Goal: Information Seeking & Learning: Compare options

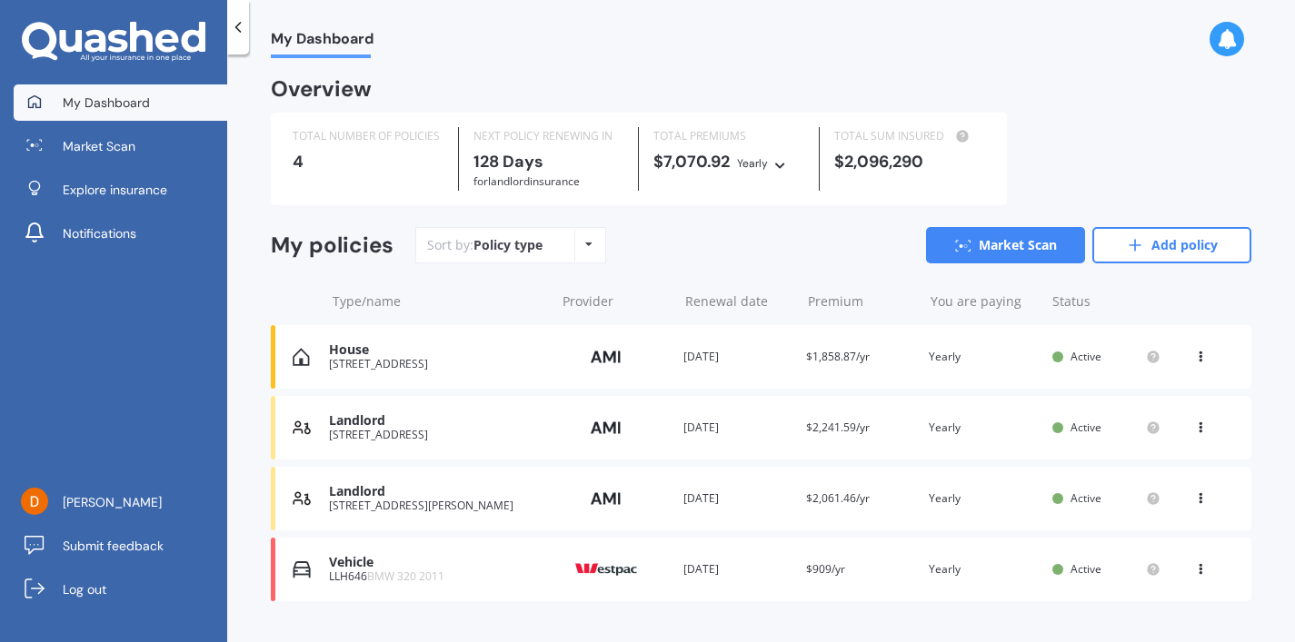
click at [346, 475] on div "Landlord [STREET_ADDRESS][PERSON_NAME] Provider Renewal date [DATE] Premium $2,…" at bounding box center [761, 499] width 981 height 64
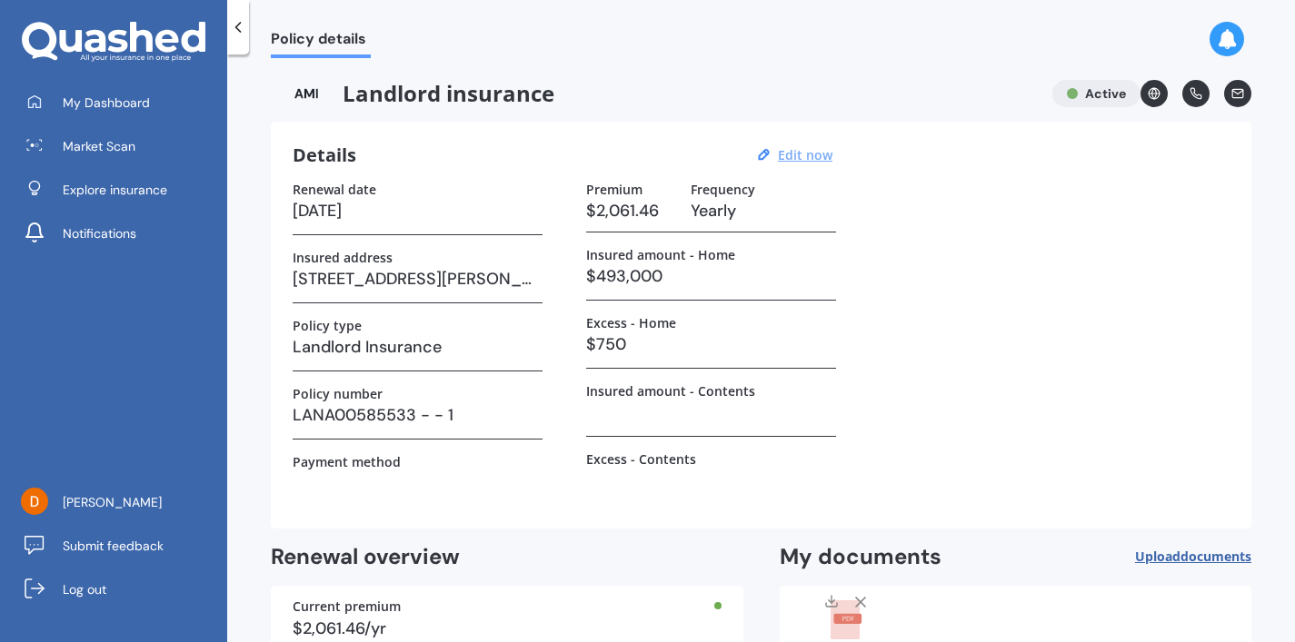
click at [821, 149] on u "Edit now" at bounding box center [805, 154] width 55 height 17
select select "13"
select select "02"
select select "2026"
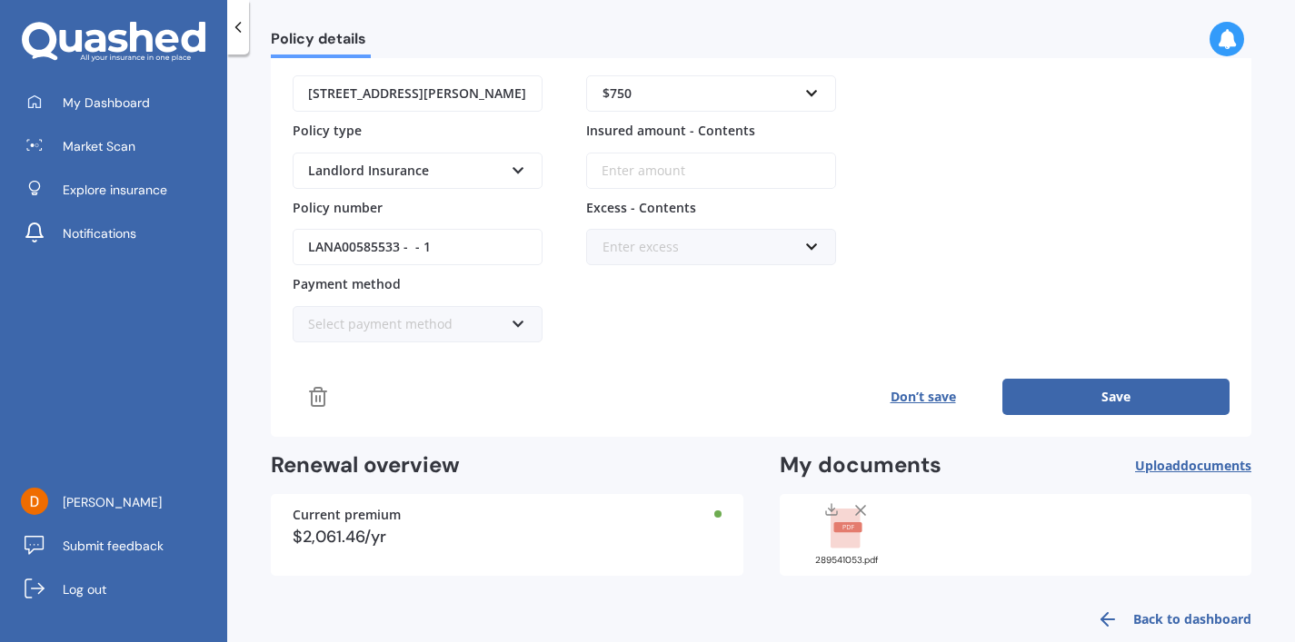
scroll to position [294, 0]
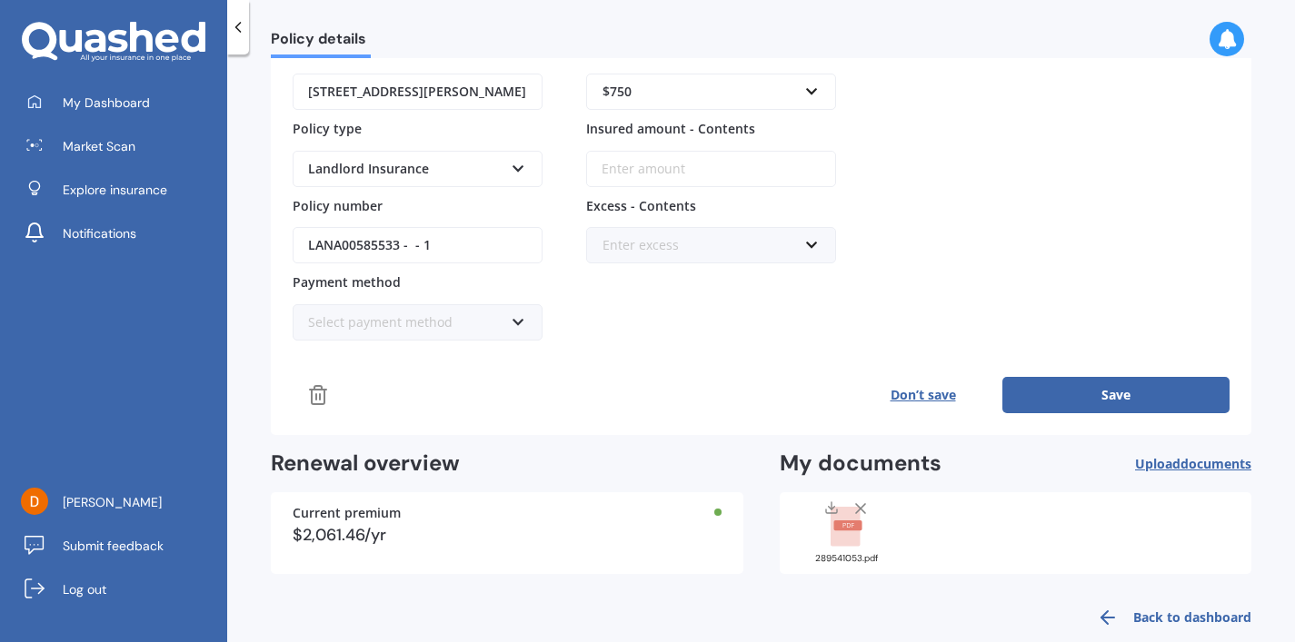
click at [509, 341] on div "Policy provider AMI AA AMI AMP ANZ ASB Ando BNZ FMG Initio Kiwibank MAS NZI Oth…" at bounding box center [761, 151] width 937 height 526
click at [442, 249] on input "LANA00585533 - - 1" at bounding box center [418, 245] width 250 height 36
click at [484, 172] on div "Landlord Insurance" at bounding box center [405, 169] width 195 height 20
click at [626, 346] on div "Policy provider AMI AA AMI AMP ANZ ASB Ando BNZ FMG Initio Kiwibank MAS NZI Oth…" at bounding box center [761, 151] width 937 height 526
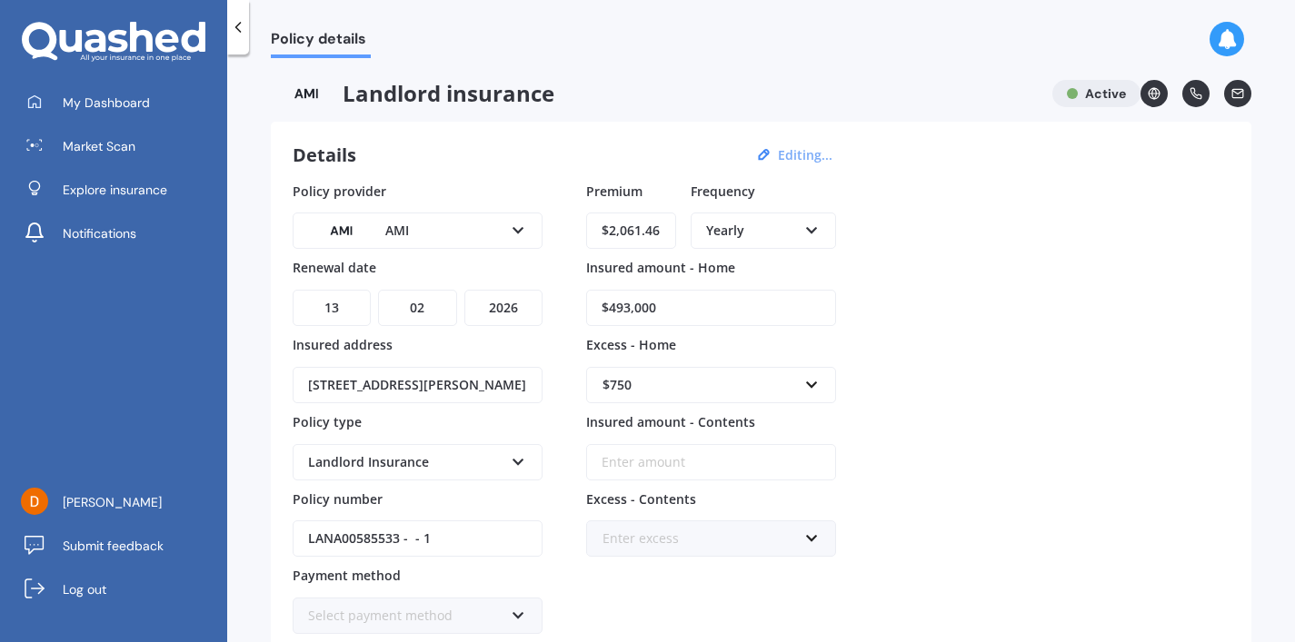
scroll to position [0, 0]
click at [316, 98] on img at bounding box center [307, 93] width 72 height 27
click at [235, 34] on icon at bounding box center [238, 27] width 18 height 18
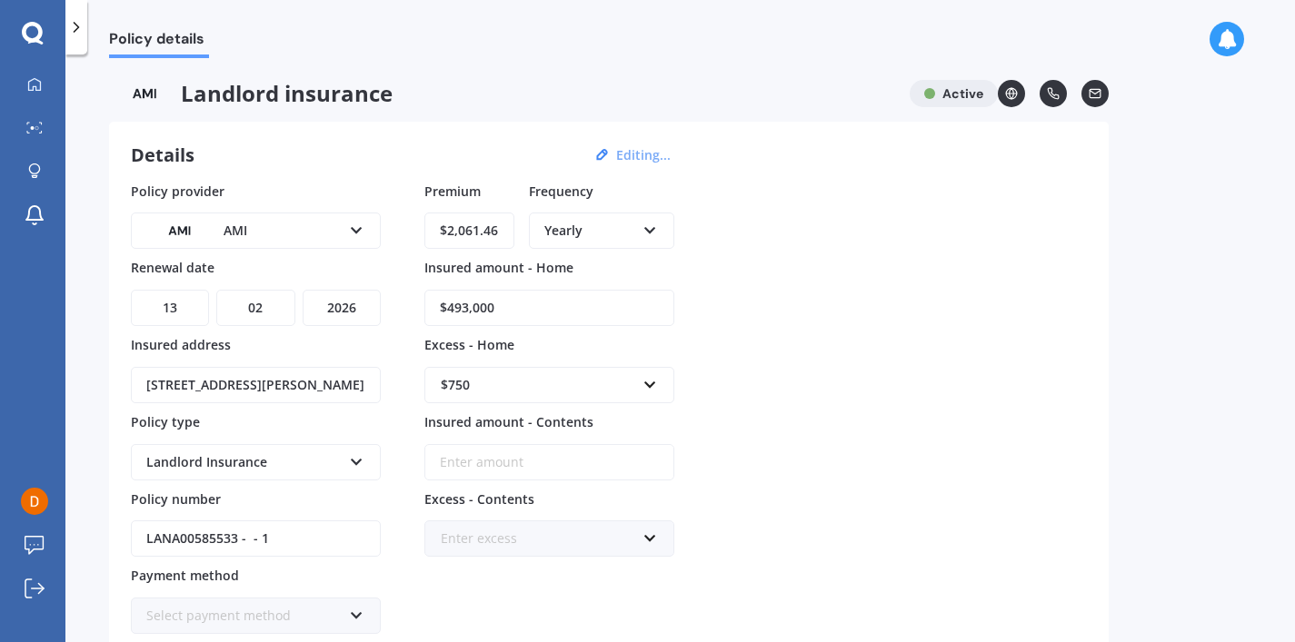
click at [68, 18] on div at bounding box center [76, 27] width 22 height 55
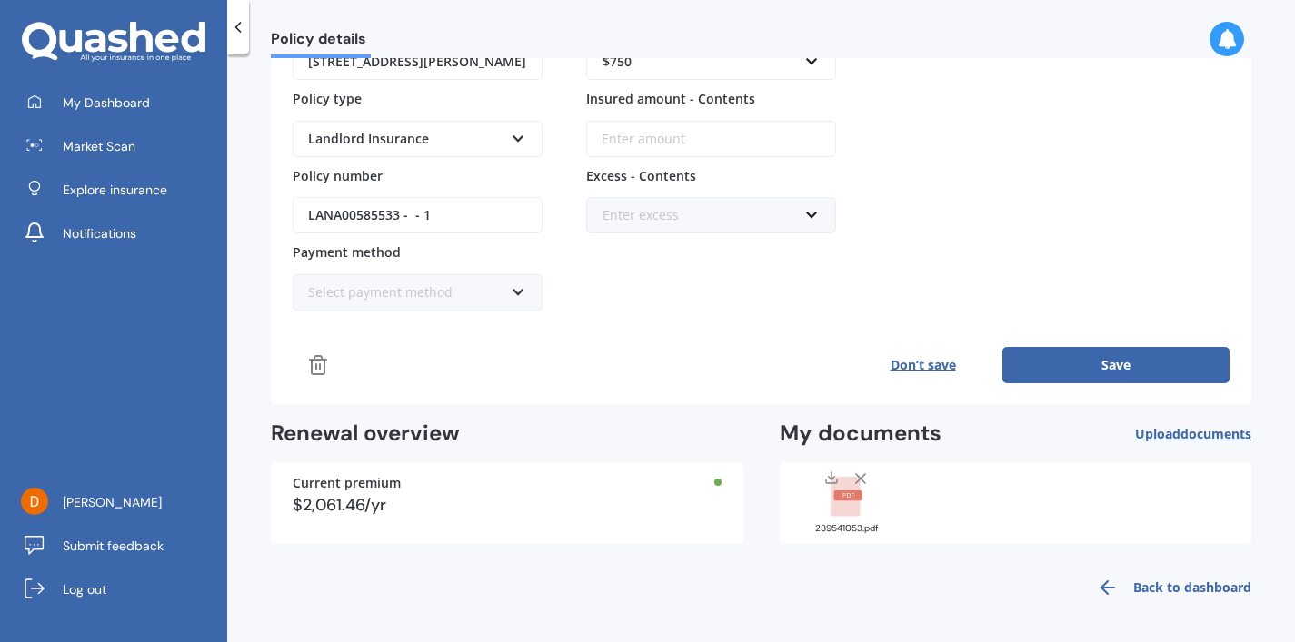
scroll to position [322, 0]
click at [833, 503] on rect at bounding box center [845, 499] width 29 height 40
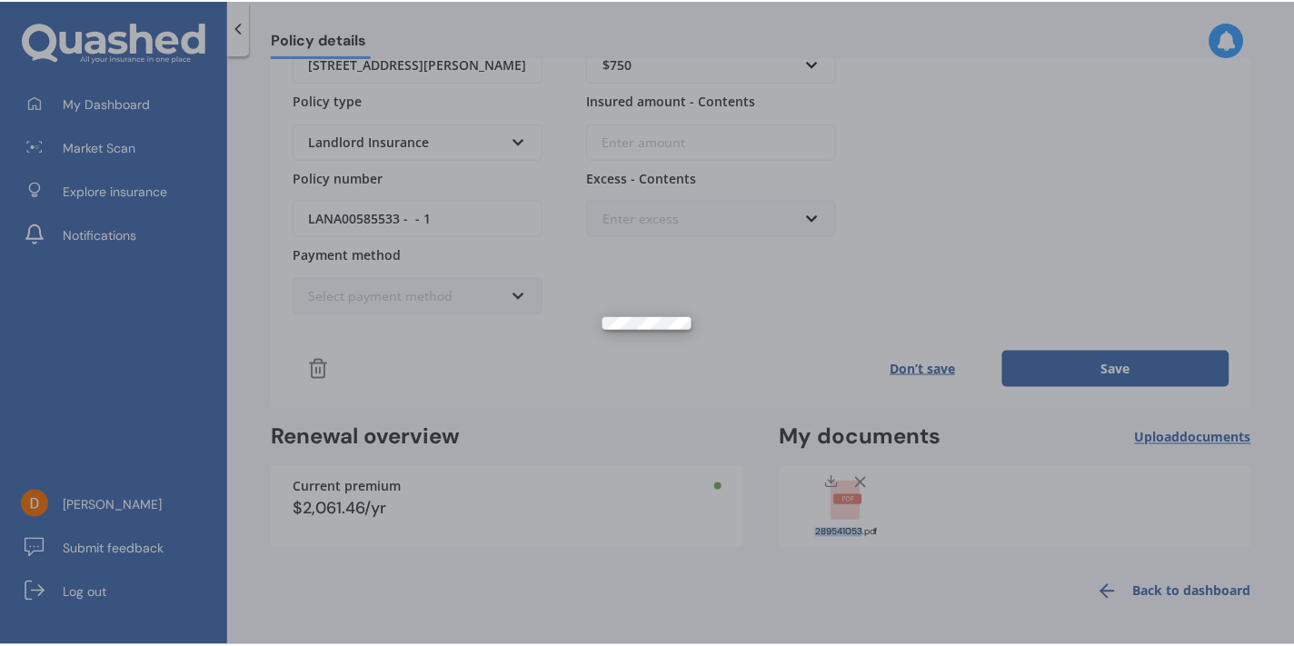
scroll to position [0, 0]
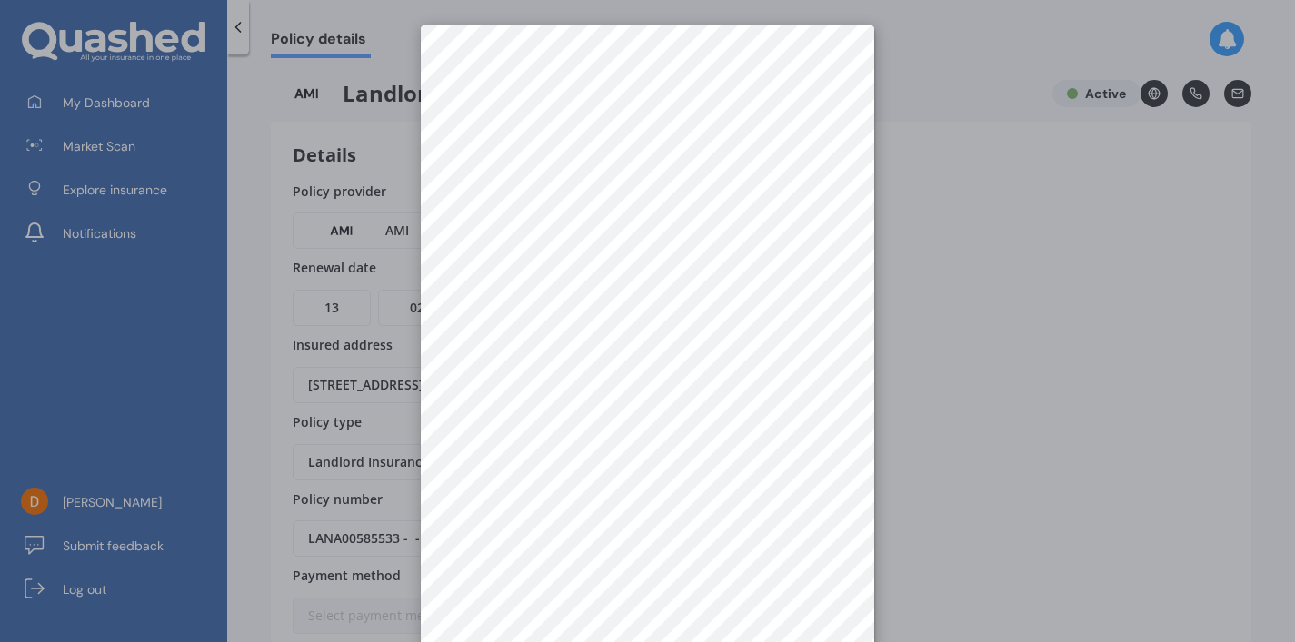
click at [1030, 280] on div at bounding box center [647, 321] width 1295 height 642
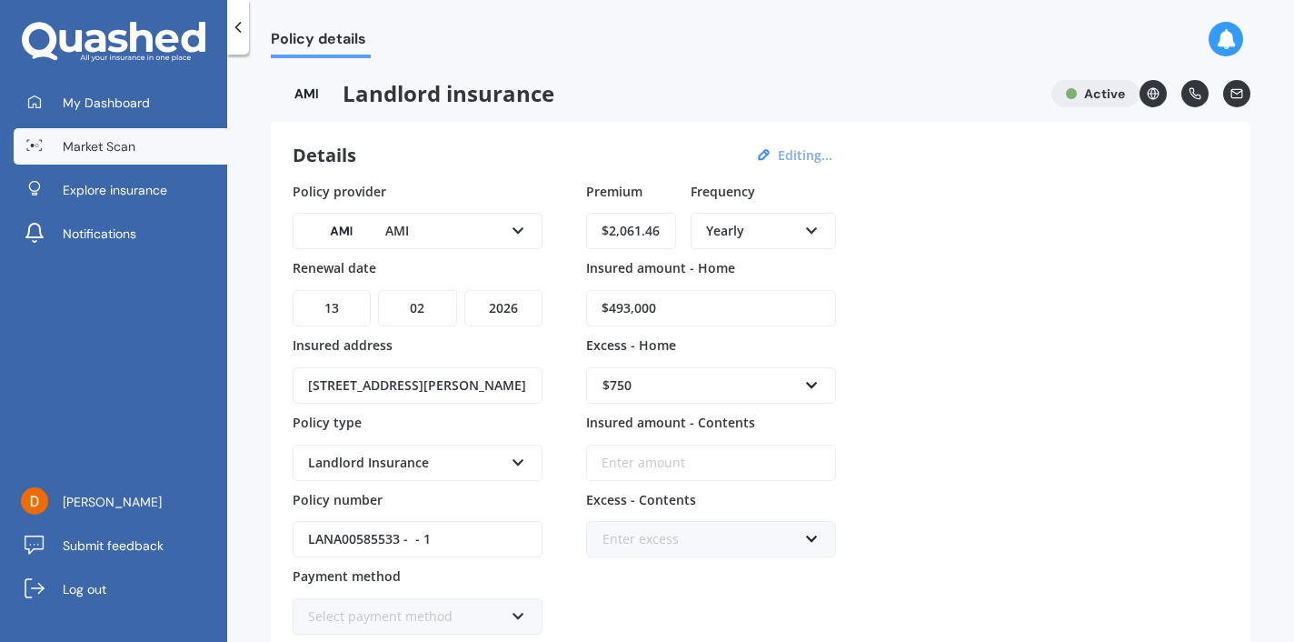
click at [115, 157] on link "Market Scan" at bounding box center [121, 146] width 214 height 36
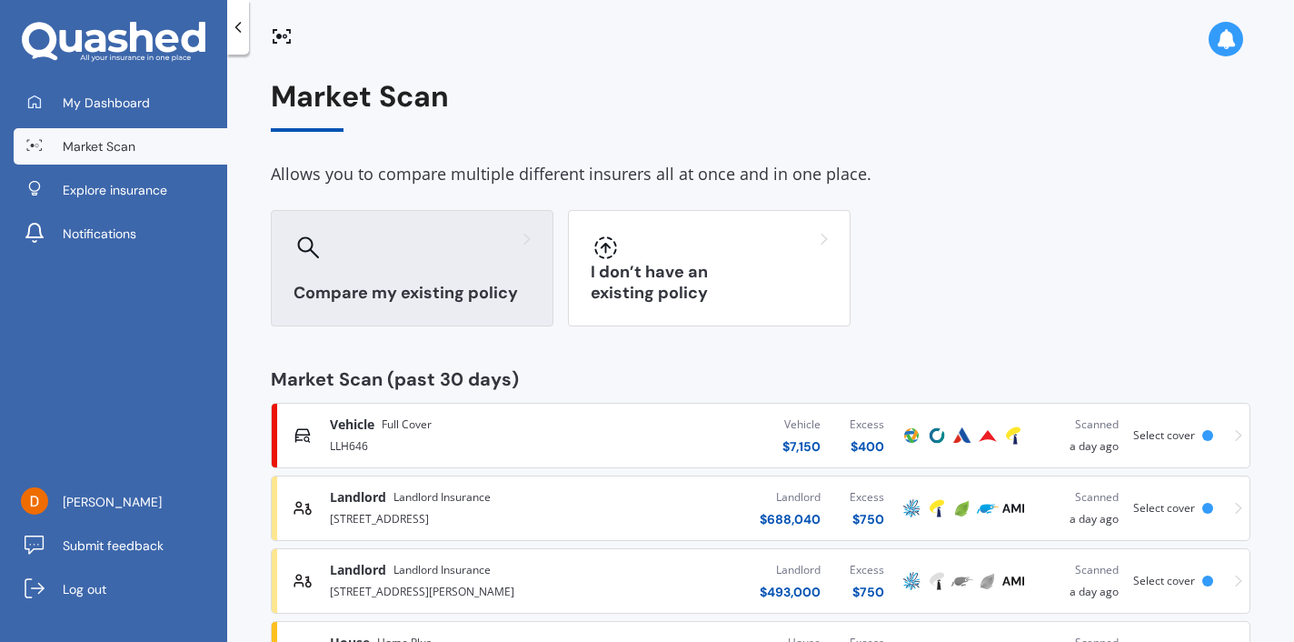
click at [450, 264] on div "Compare my existing policy" at bounding box center [412, 268] width 283 height 116
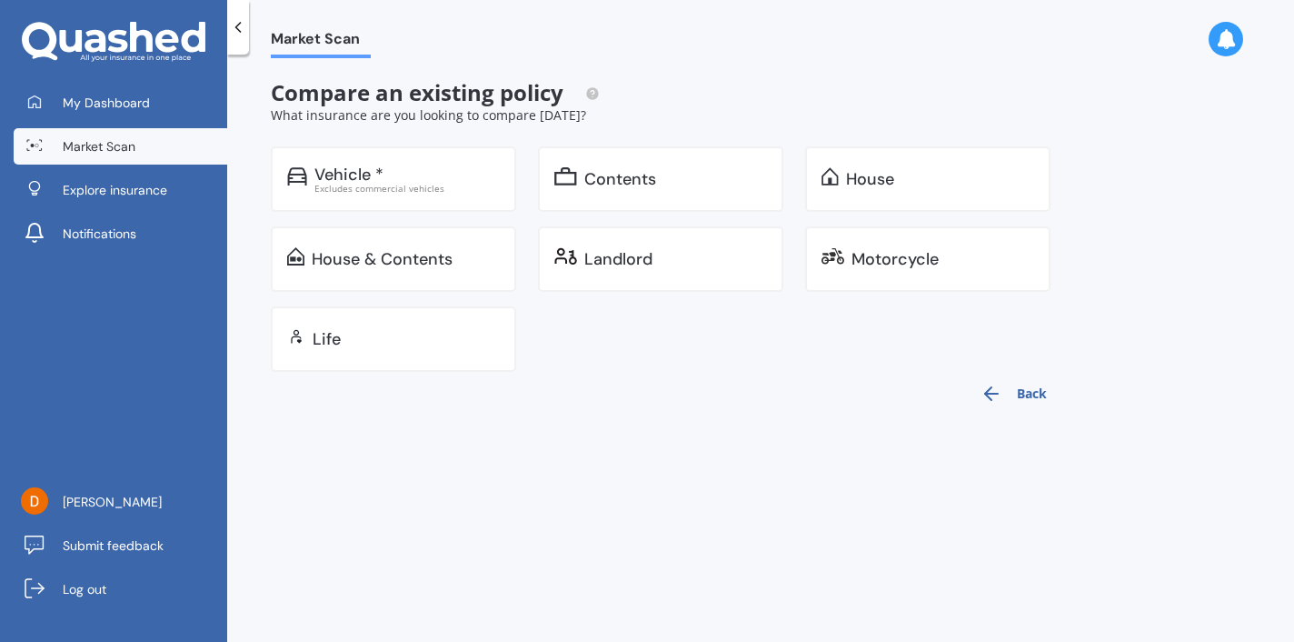
click at [936, 141] on div "Compare an existing policy What insurance are you looking to compare [DATE]? Ve…" at bounding box center [672, 247] width 802 height 335
click at [938, 155] on div "House" at bounding box center [927, 178] width 245 height 65
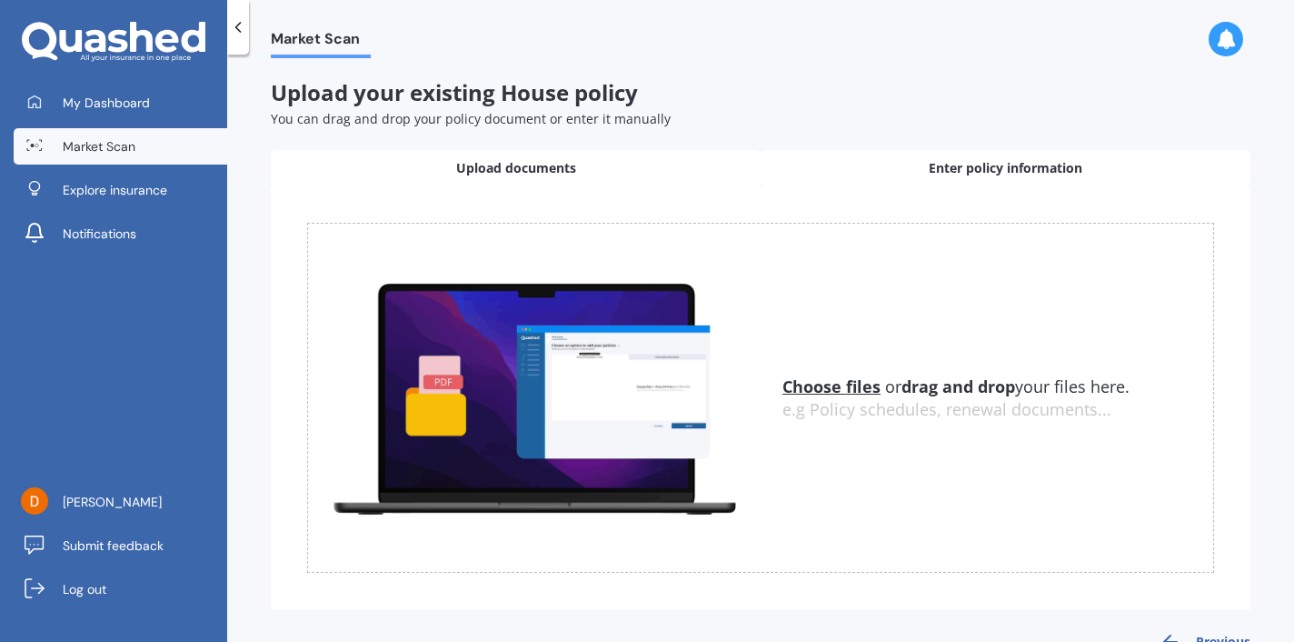
click at [907, 151] on div "Enter policy information" at bounding box center [1006, 168] width 490 height 36
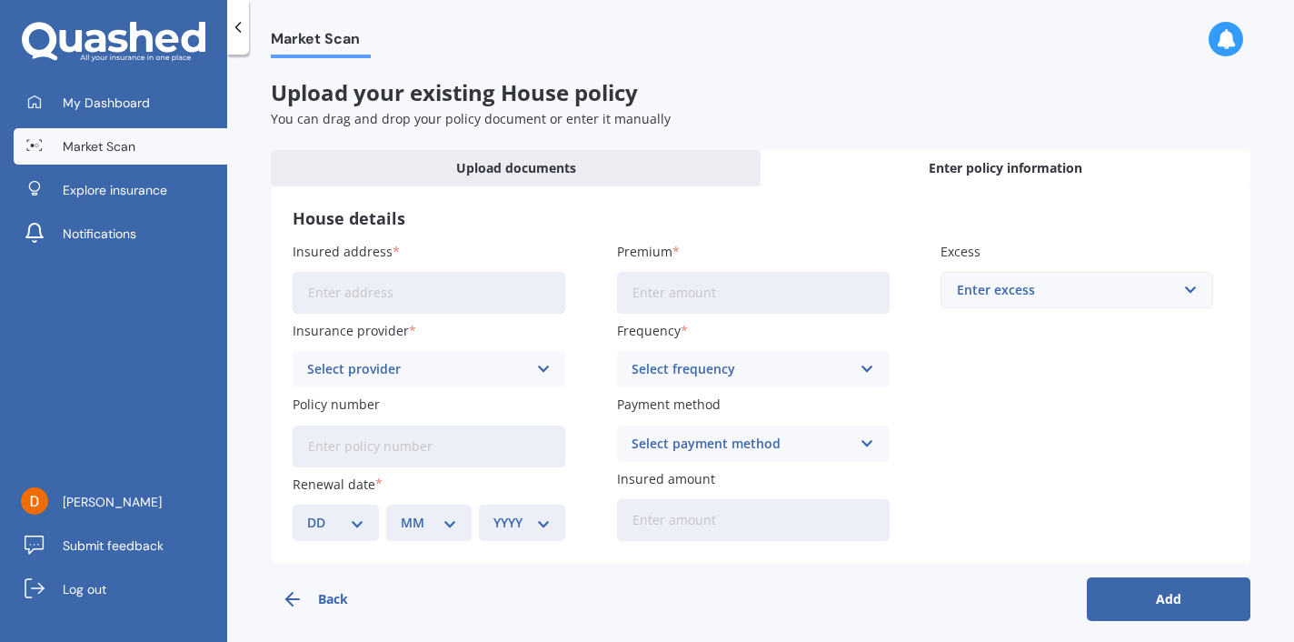
click at [617, 186] on div "House details Insured address Insurance provider Select provider AA AMI AMP ANZ…" at bounding box center [761, 374] width 980 height 376
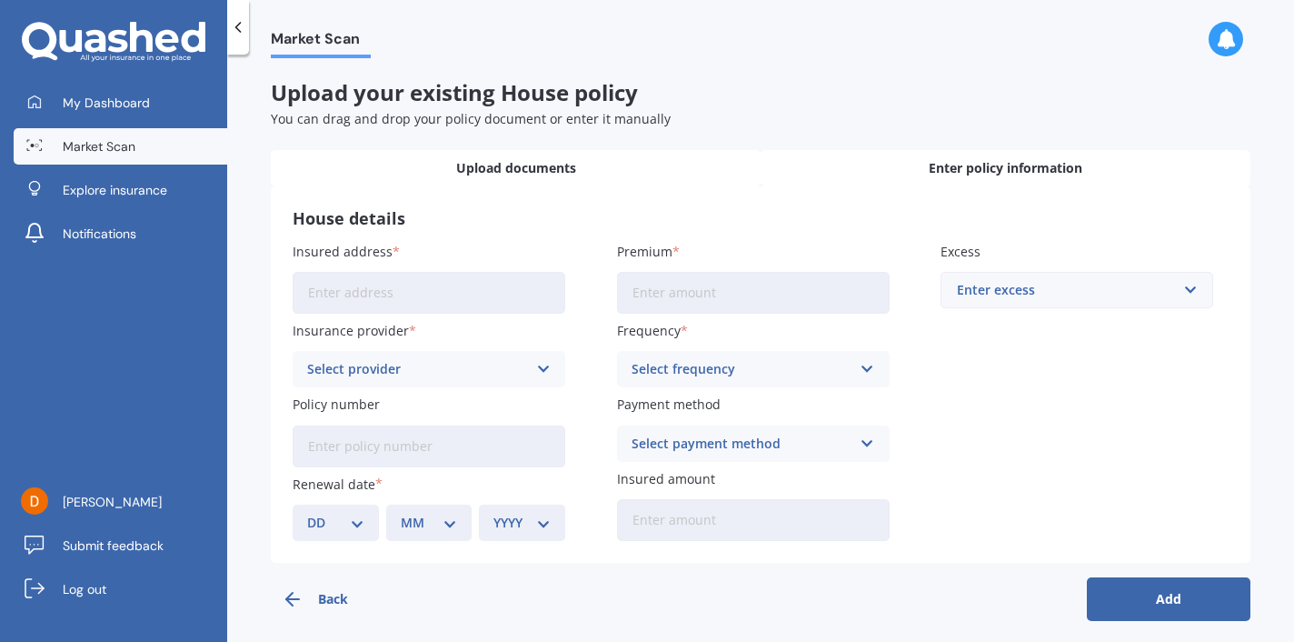
click at [610, 171] on div "Upload documents" at bounding box center [516, 168] width 490 height 36
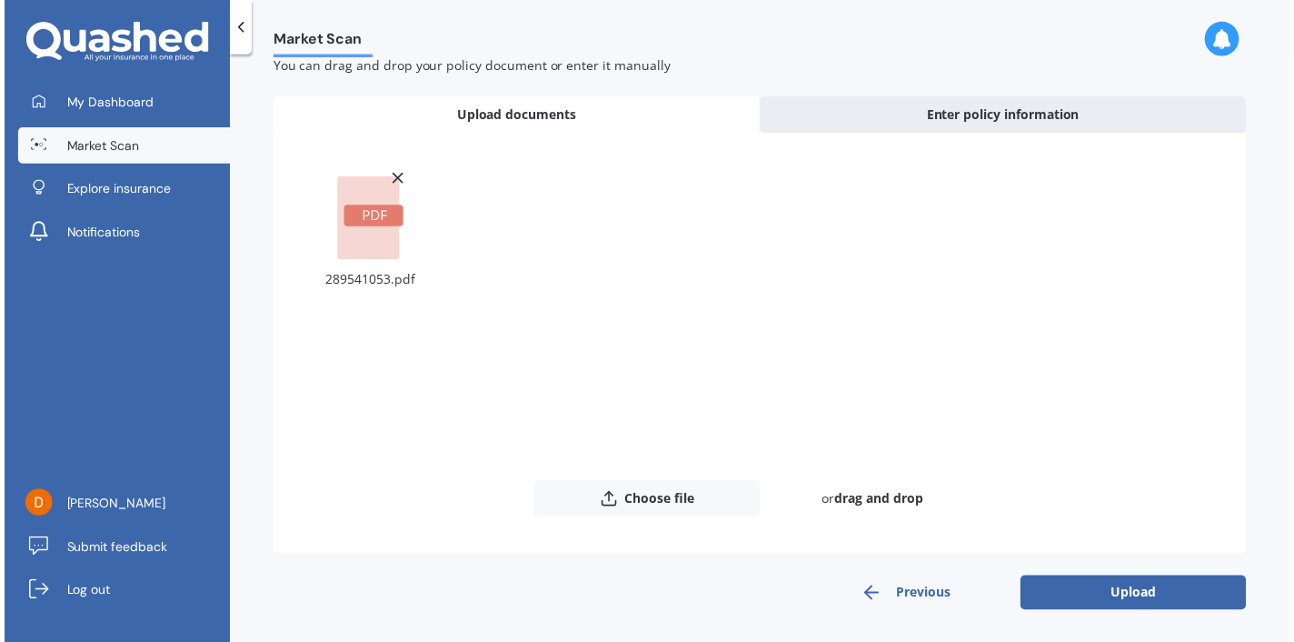
scroll to position [52, 0]
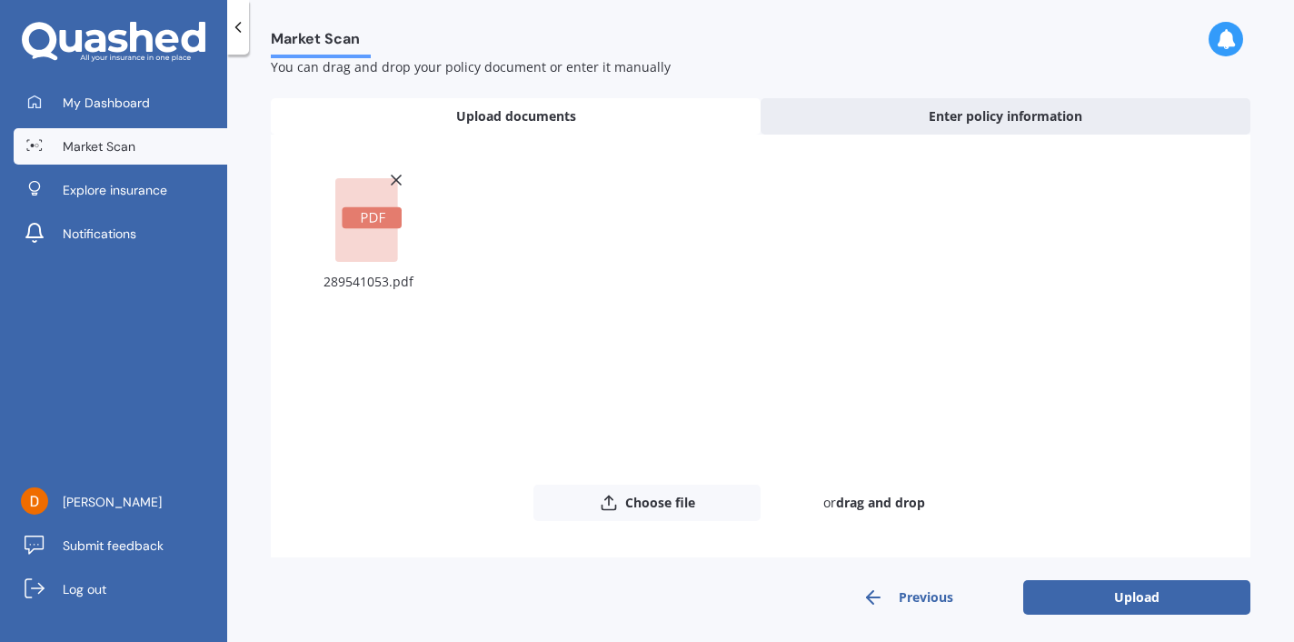
click at [1091, 600] on button "Upload" at bounding box center [1136, 597] width 227 height 35
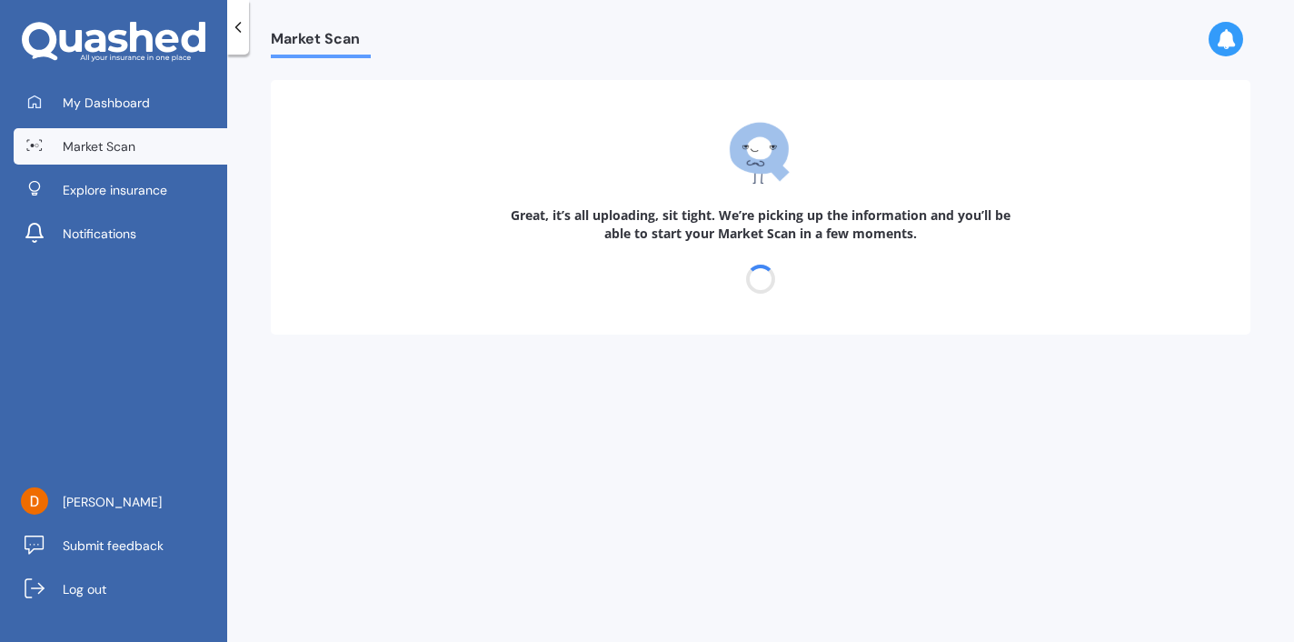
scroll to position [0, 0]
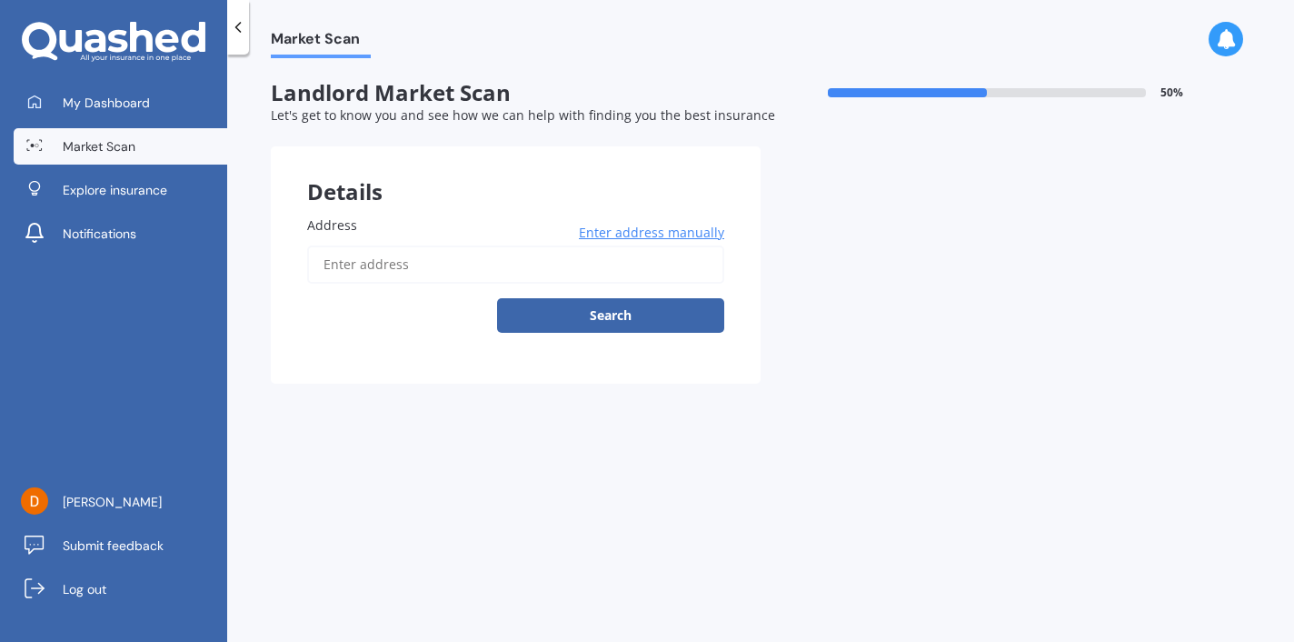
click at [518, 257] on input "Address" at bounding box center [515, 264] width 417 height 38
type input "[STREET_ADDRESS][PERSON_NAME]"
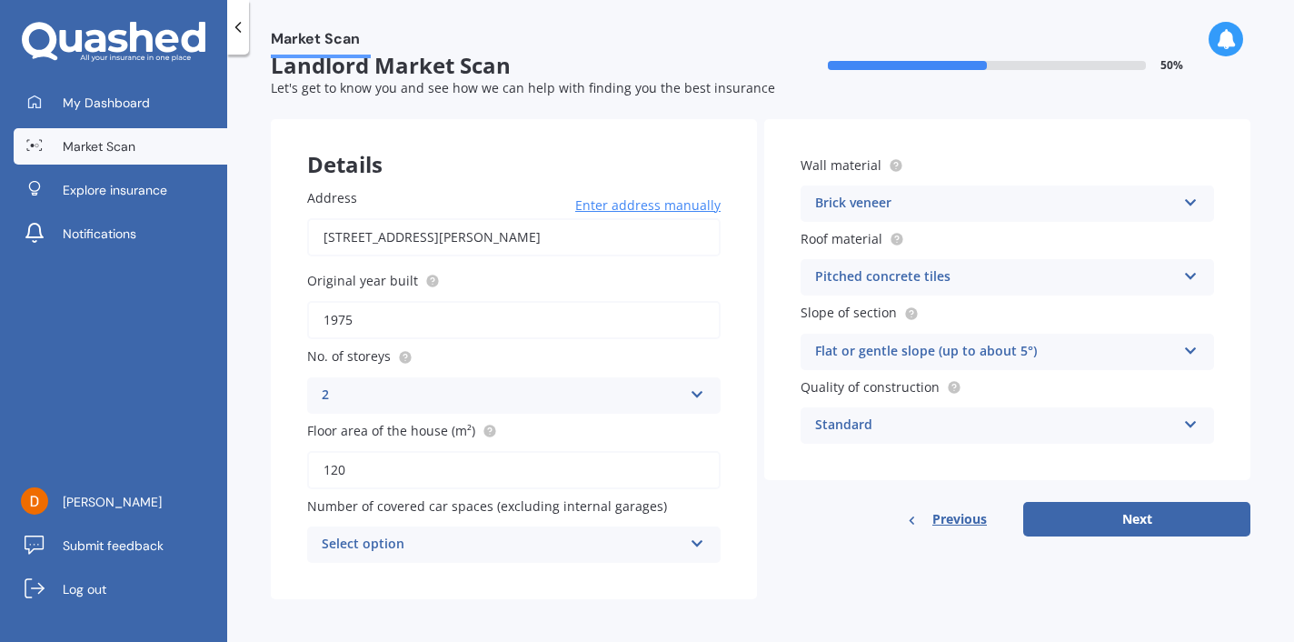
click at [603, 533] on div "Select option" at bounding box center [502, 544] width 361 height 22
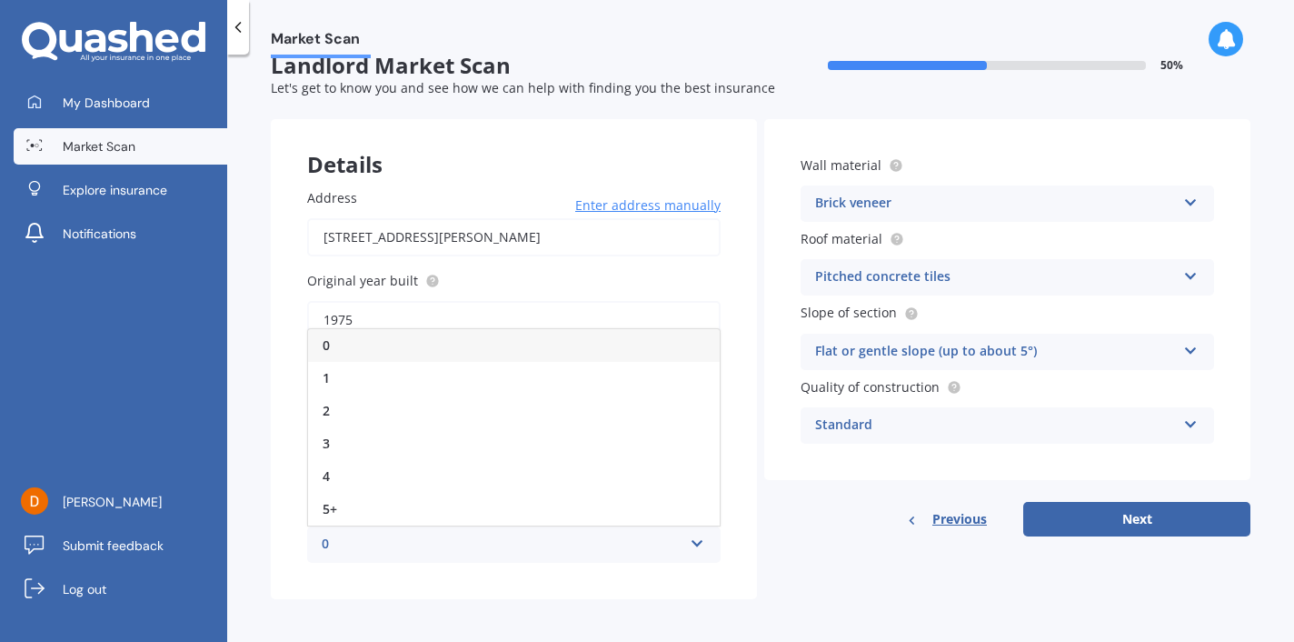
click at [822, 561] on div "Details Address [STREET_ADDRESS][PERSON_NAME] Enter address manually Search Ori…" at bounding box center [761, 359] width 980 height 480
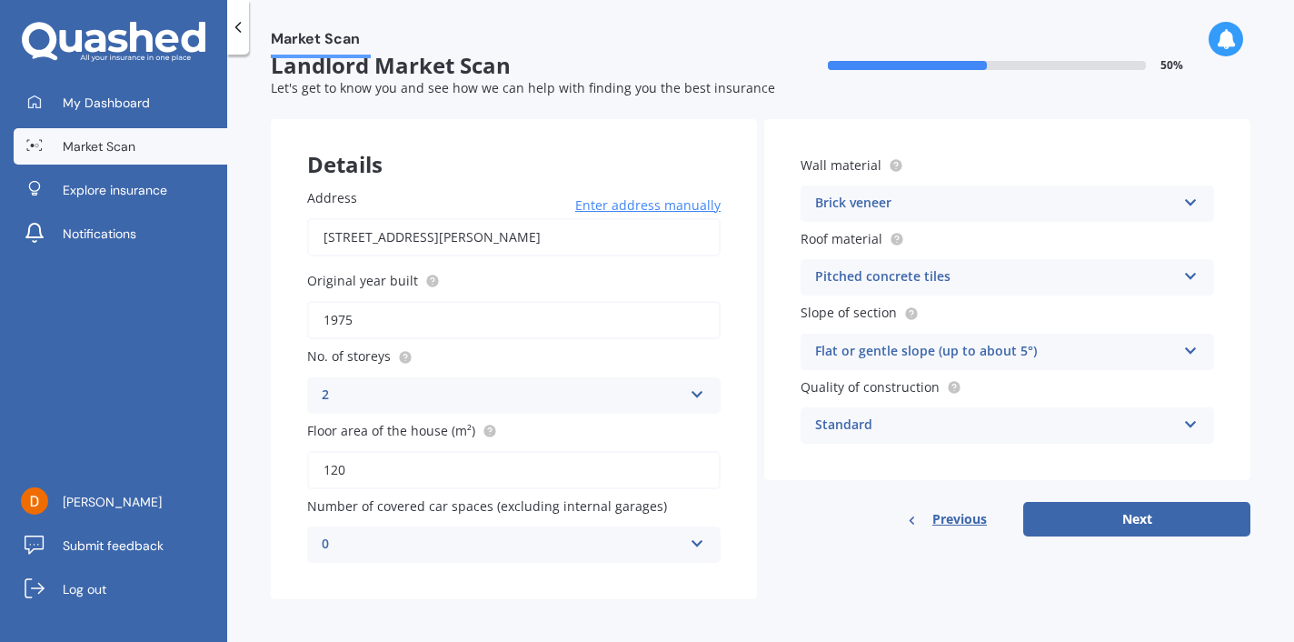
click at [869, 278] on div "Pitched concrete tiles" at bounding box center [995, 277] width 361 height 22
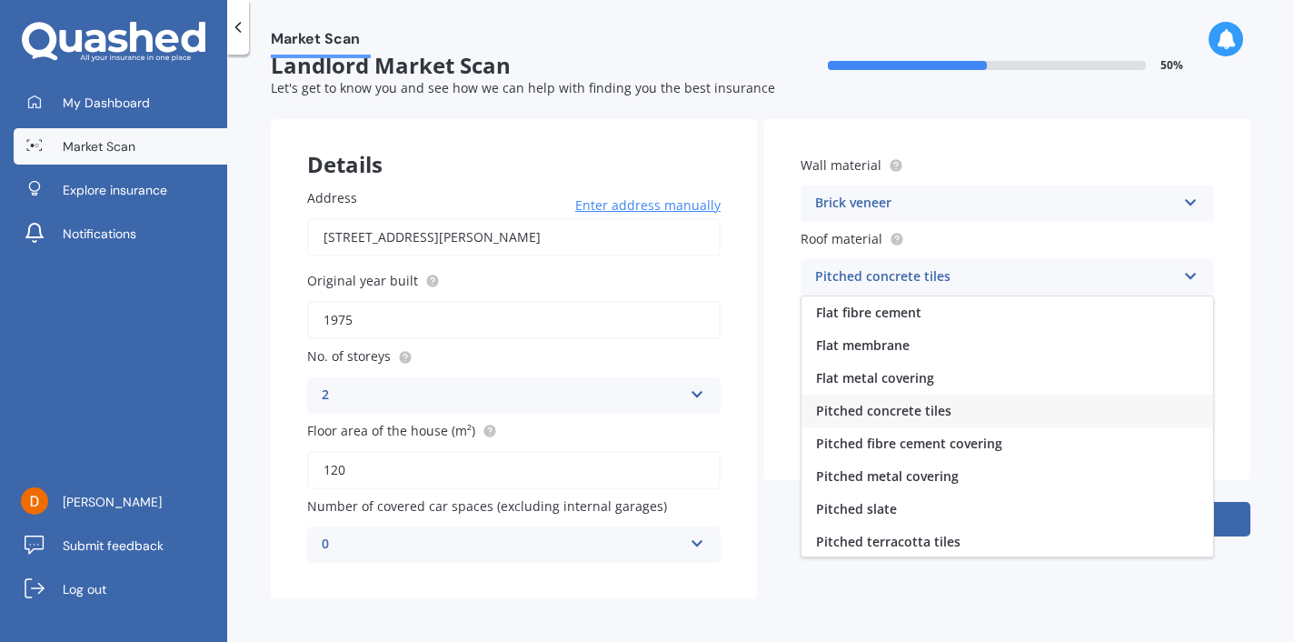
click at [835, 590] on div "Details Address [STREET_ADDRESS][PERSON_NAME] Enter address manually Search Ori…" at bounding box center [761, 359] width 980 height 480
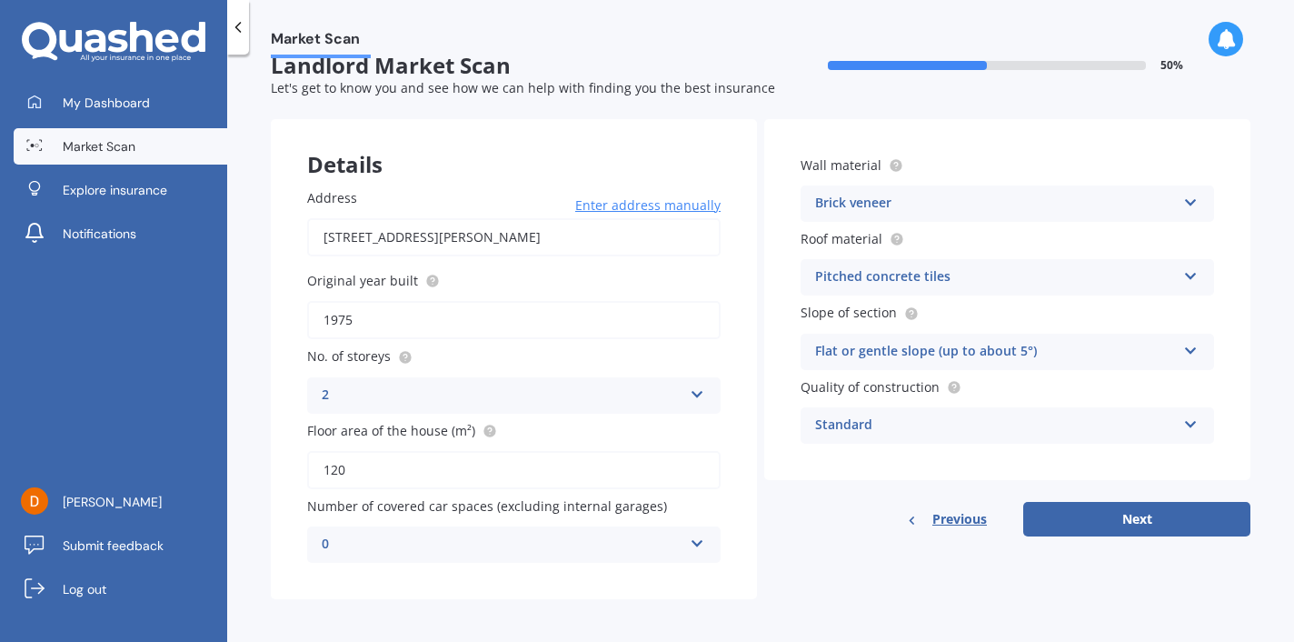
click at [838, 510] on div "Previous Next" at bounding box center [1007, 519] width 486 height 35
click at [1081, 509] on button "Next" at bounding box center [1136, 519] width 227 height 35
select select "09"
select select "07"
select select "1988"
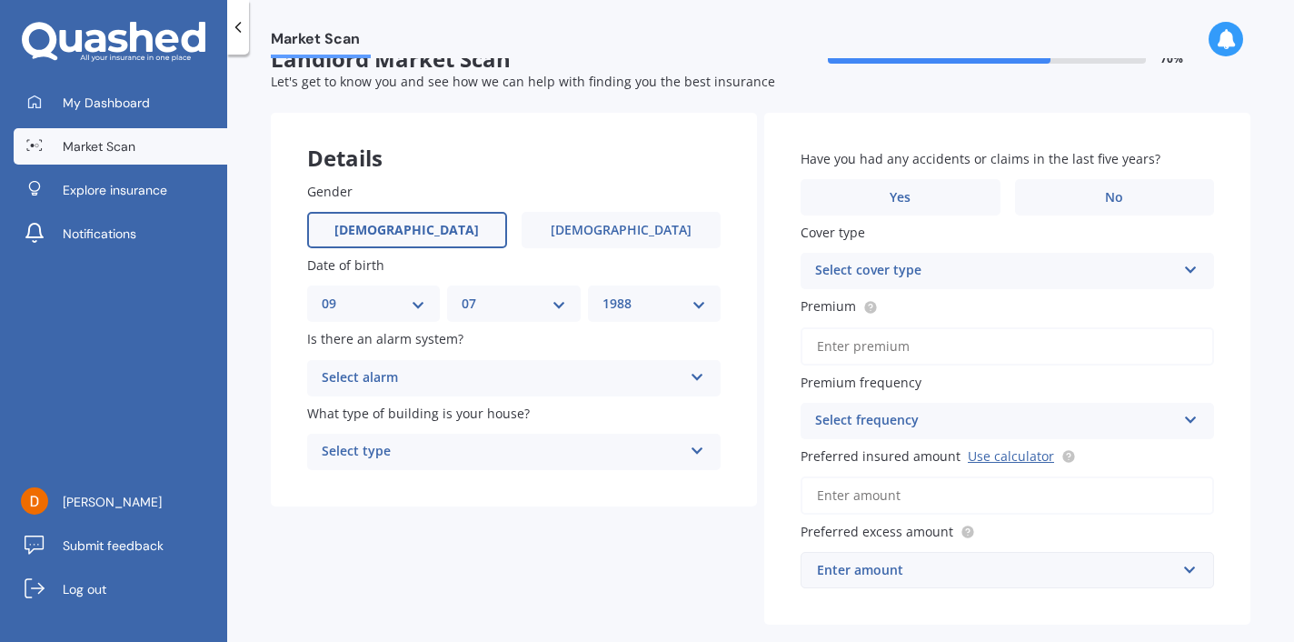
scroll to position [47, 0]
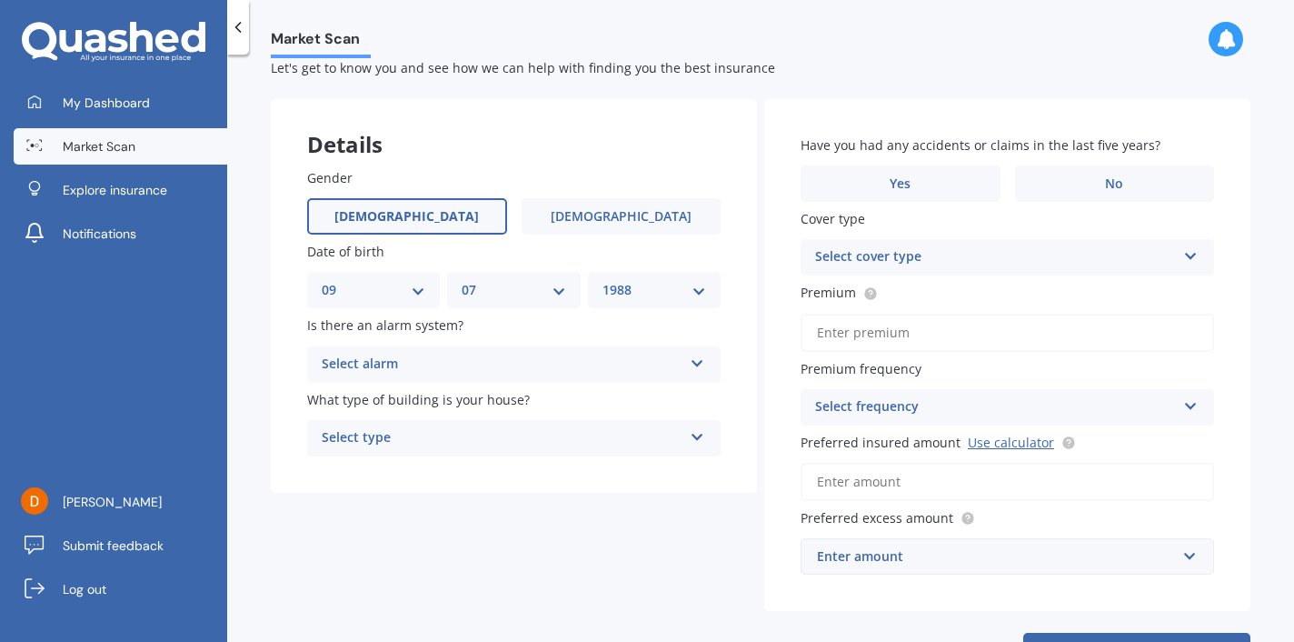
click at [461, 364] on div "Select alarm" at bounding box center [502, 365] width 361 height 22
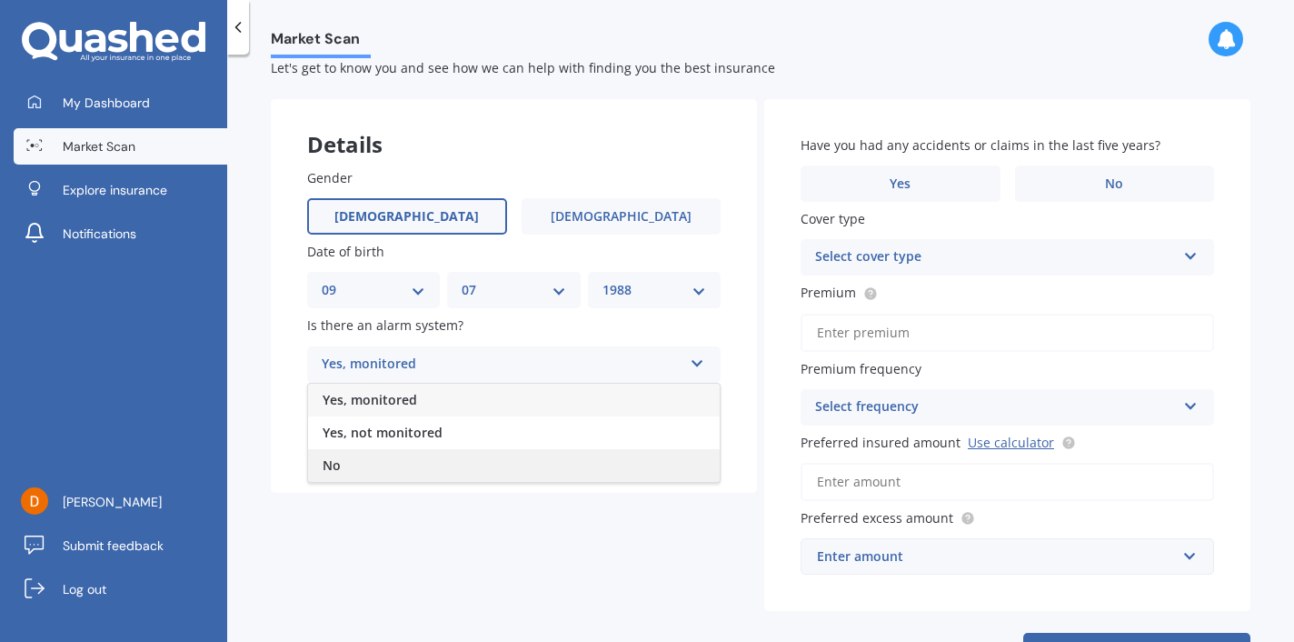
click at [464, 463] on div "No" at bounding box center [514, 465] width 412 height 33
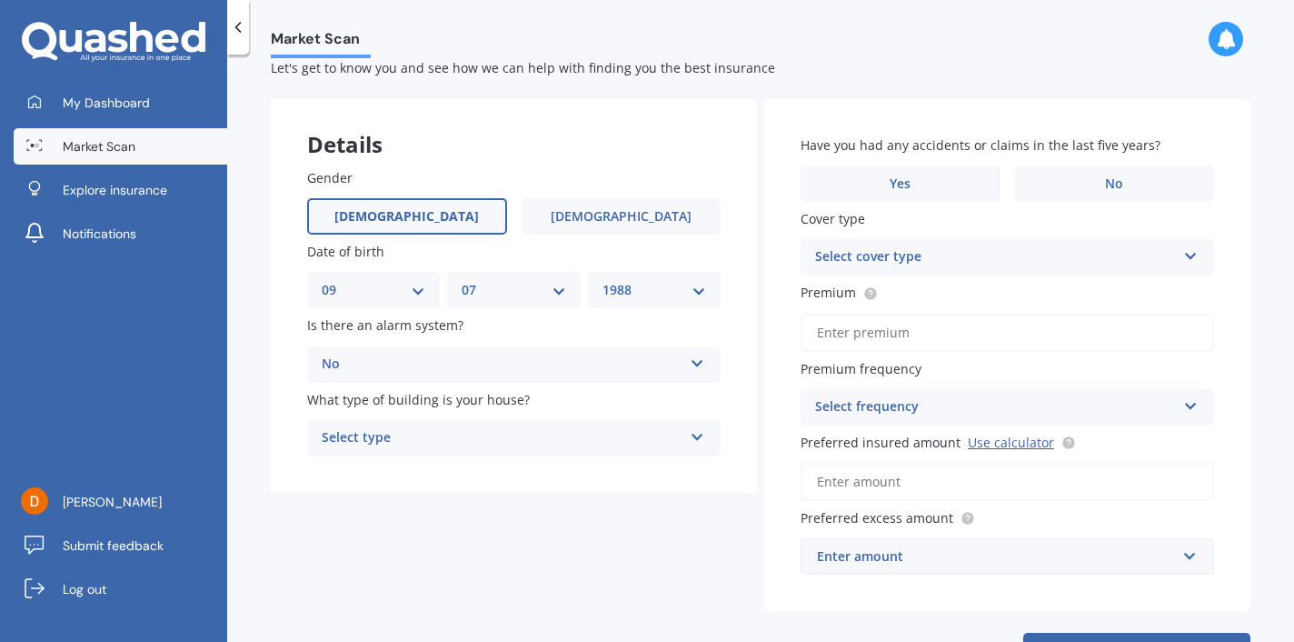
click at [463, 441] on div "Select type" at bounding box center [502, 438] width 361 height 22
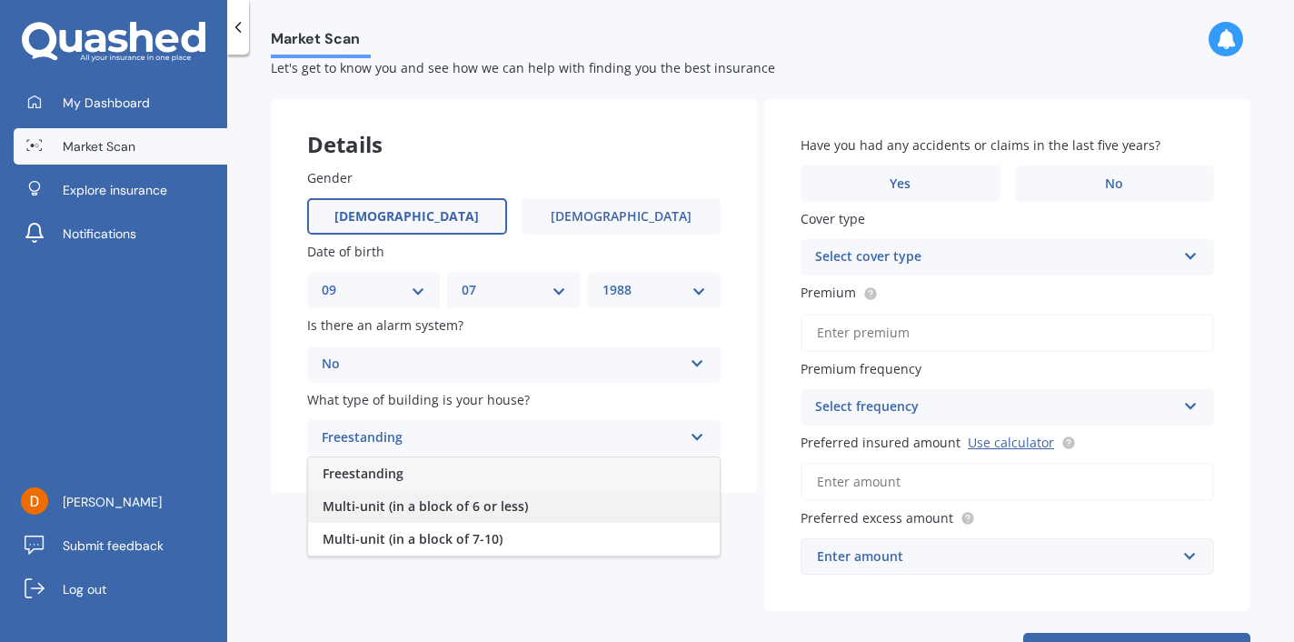
click at [449, 497] on span "Multi-unit (in a block of 6 or less)" at bounding box center [425, 505] width 205 height 17
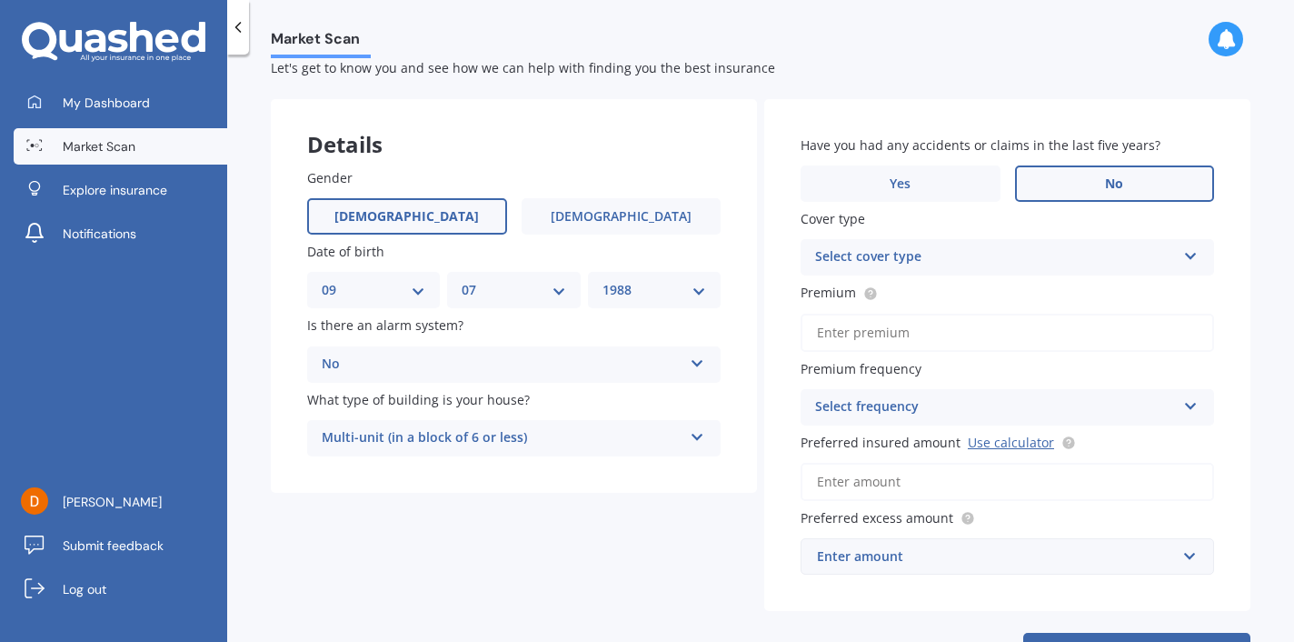
click at [1085, 174] on label "No" at bounding box center [1115, 183] width 200 height 36
click at [0, 0] on input "No" at bounding box center [0, 0] width 0 height 0
click at [1071, 269] on div "Select cover type Landlord Insurance" at bounding box center [1007, 257] width 413 height 36
click at [1062, 300] on div "Landlord Insurance" at bounding box center [1008, 292] width 412 height 33
click at [1061, 328] on input "Premium" at bounding box center [1007, 333] width 413 height 38
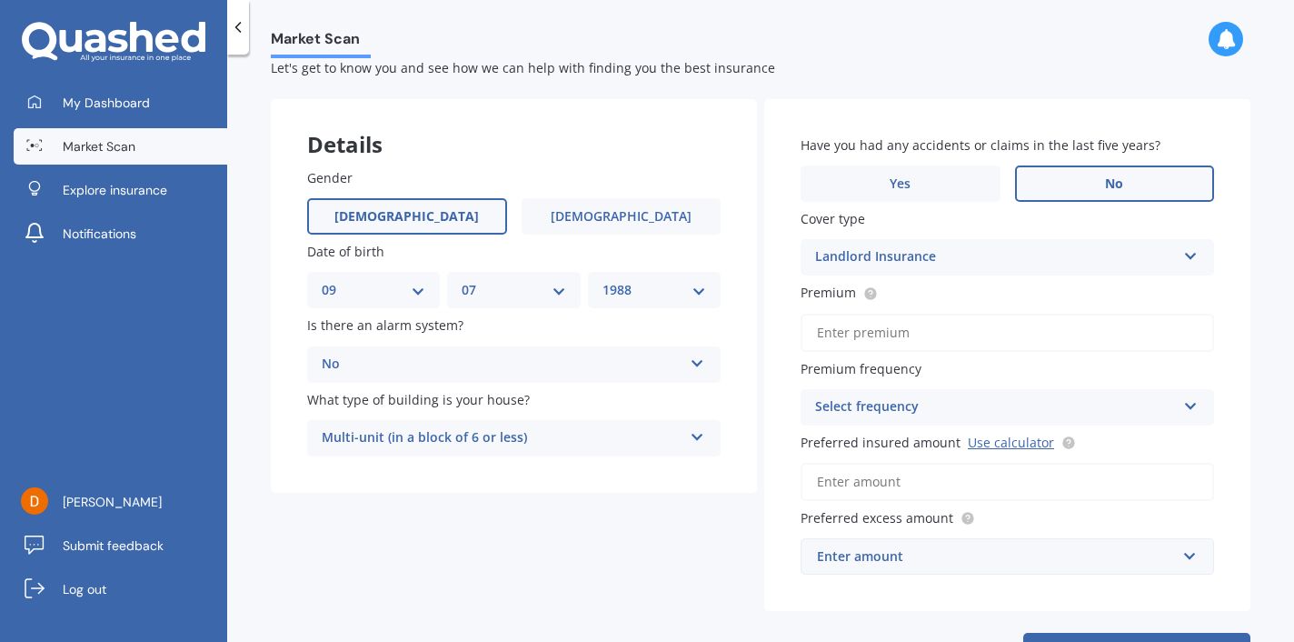
paste input "$2,061.46"
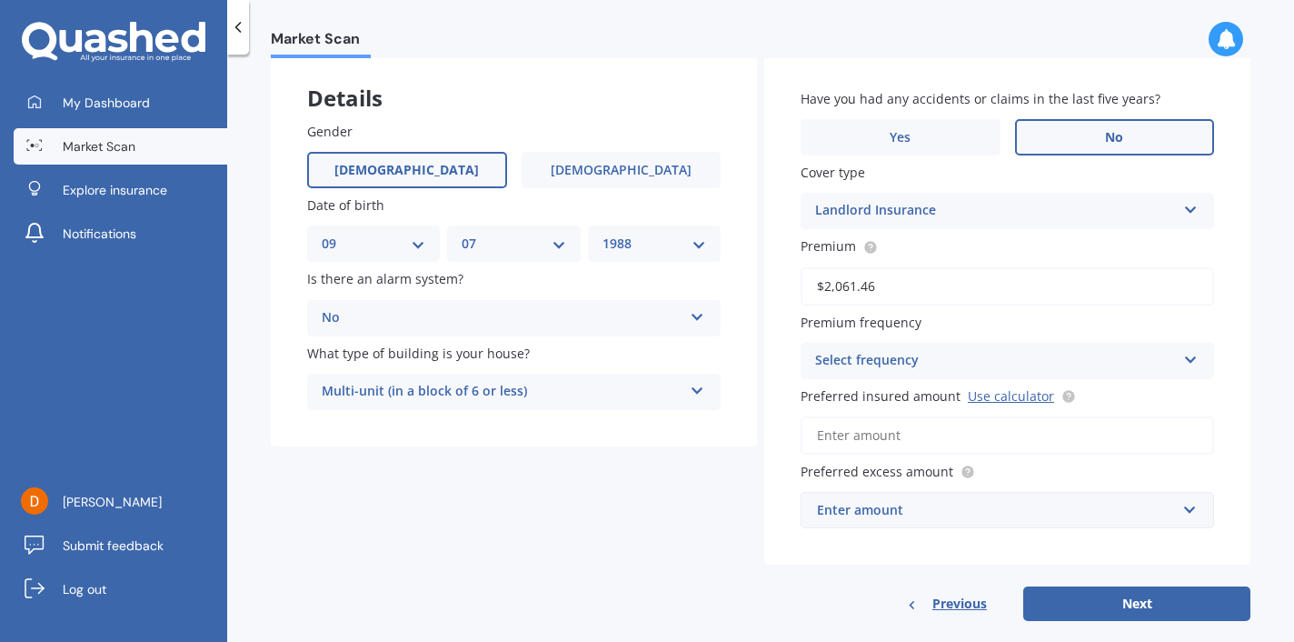
type input "$2,061.46"
click at [874, 361] on div "Select frequency" at bounding box center [995, 361] width 361 height 22
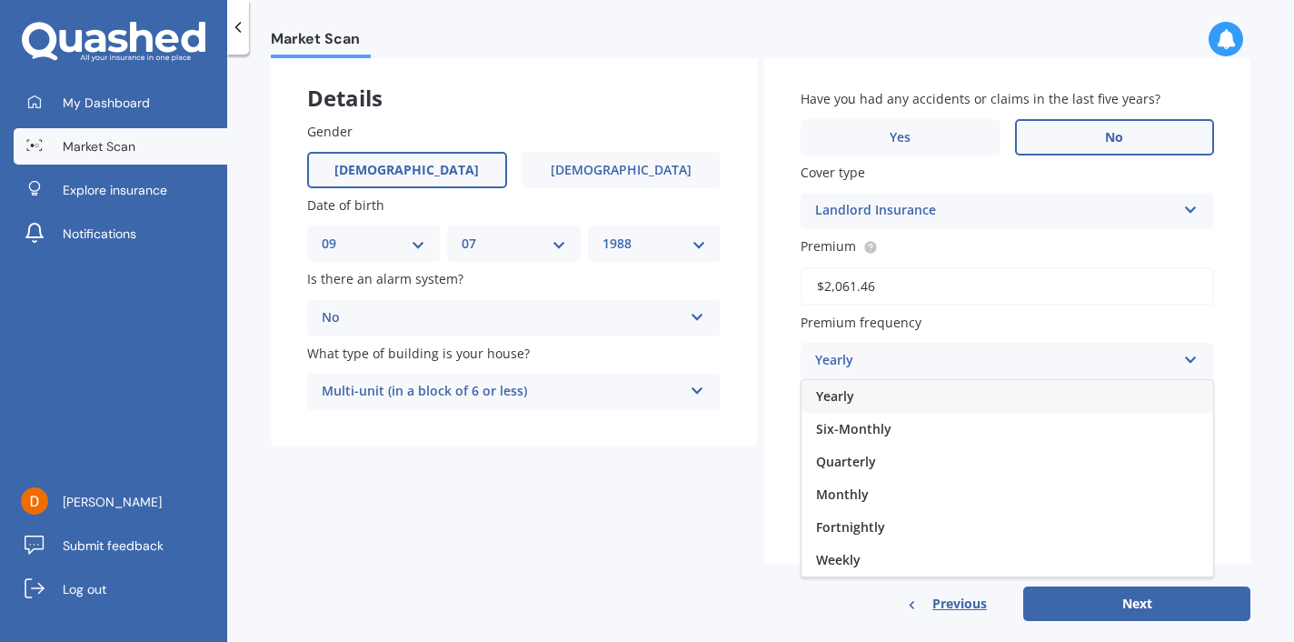
click at [881, 393] on div "Yearly" at bounding box center [1008, 396] width 412 height 33
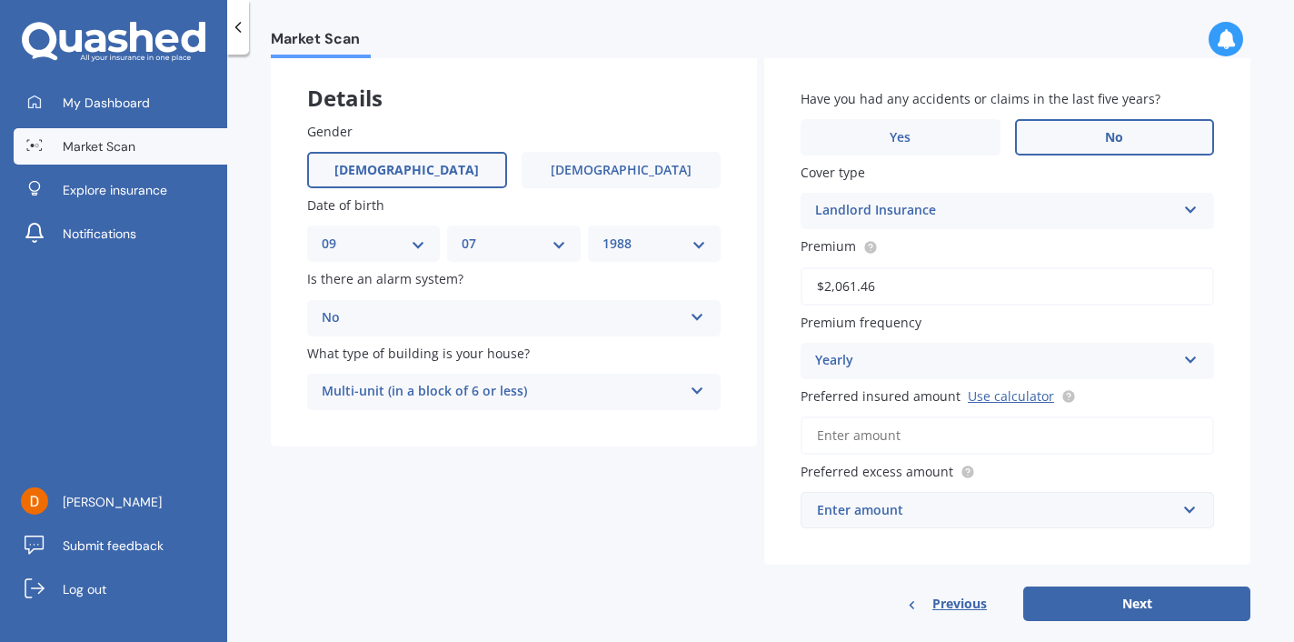
click at [866, 441] on input "Preferred insured amount Use calculator" at bounding box center [1007, 435] width 413 height 38
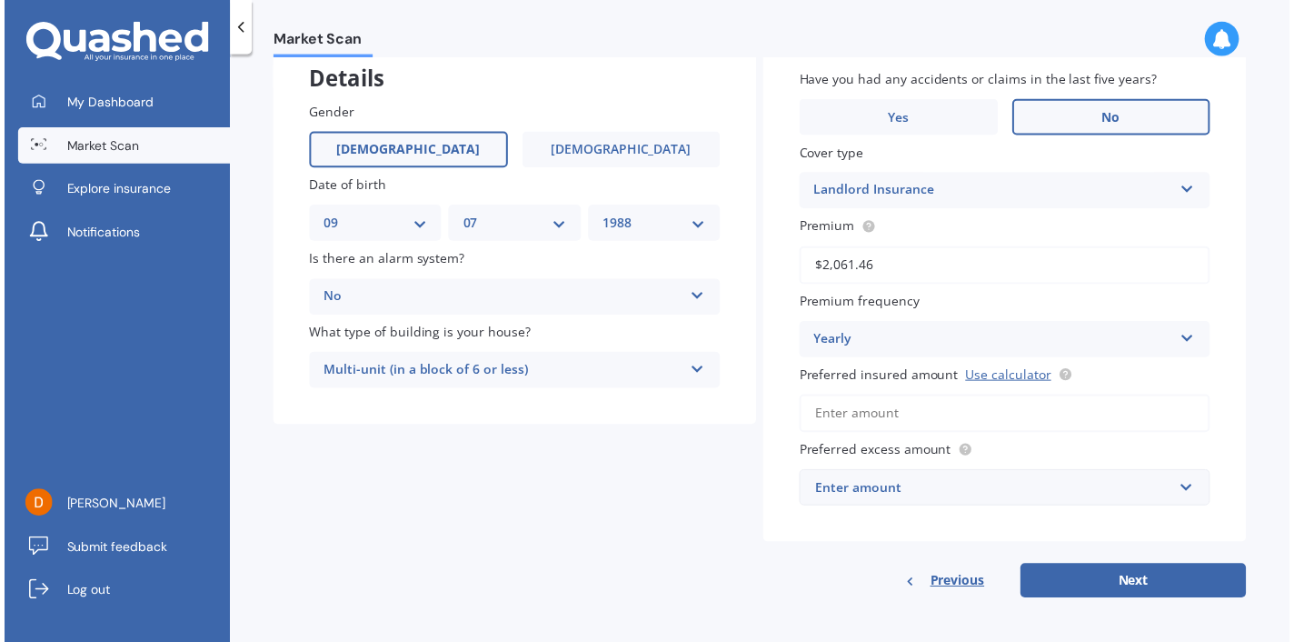
scroll to position [112, 0]
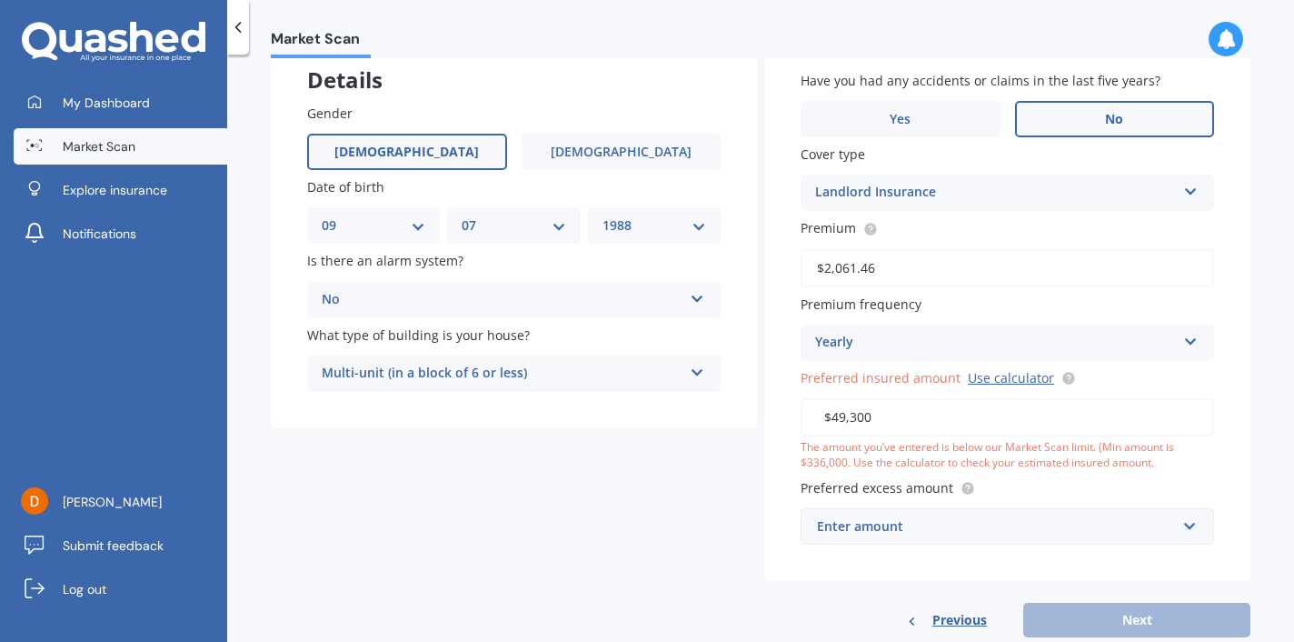
type input "$493,000"
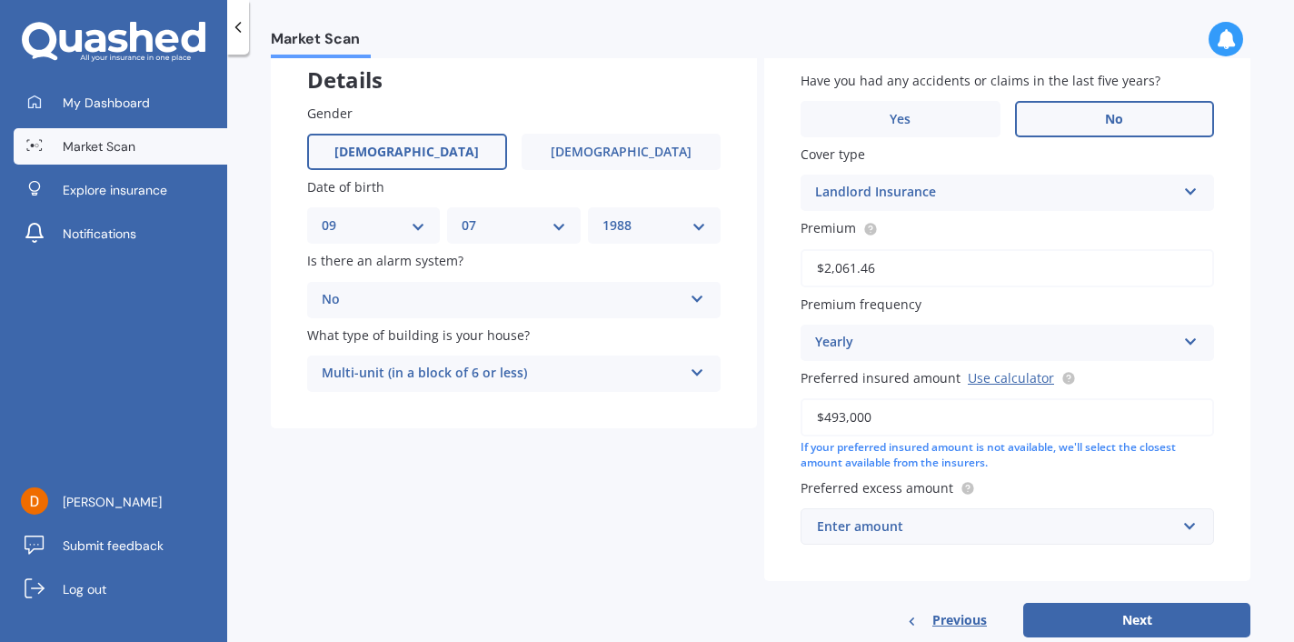
click at [822, 520] on div "Enter amount" at bounding box center [996, 526] width 359 height 20
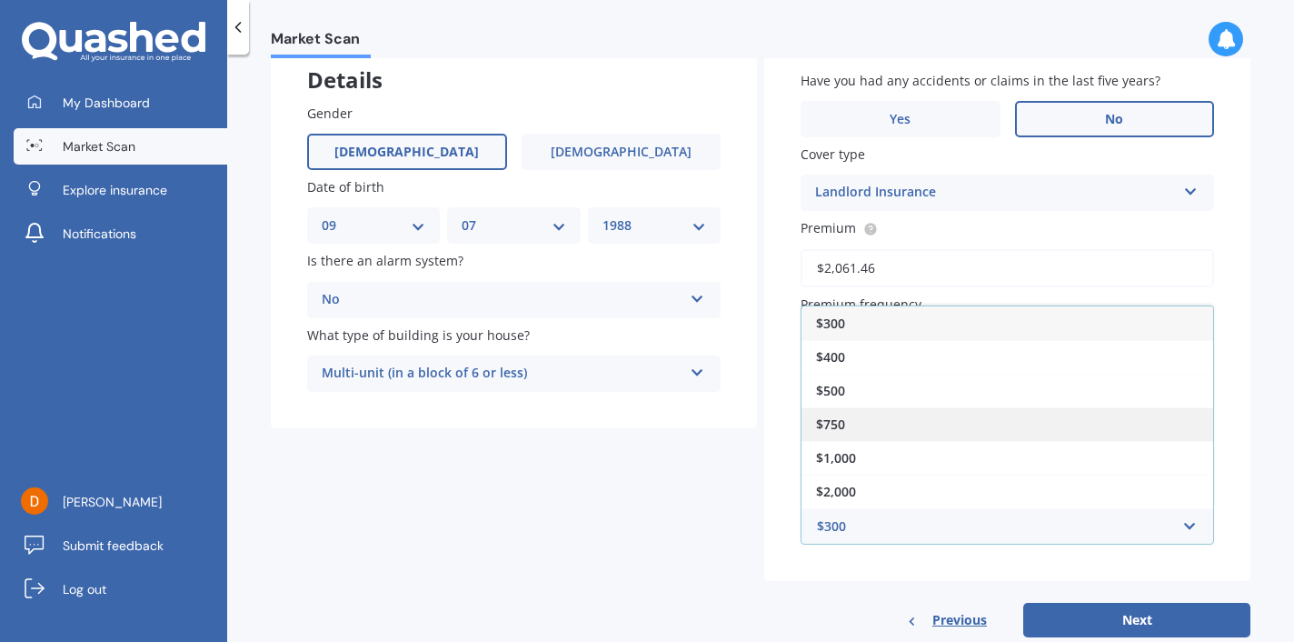
click at [816, 429] on div "$750" at bounding box center [1008, 424] width 412 height 34
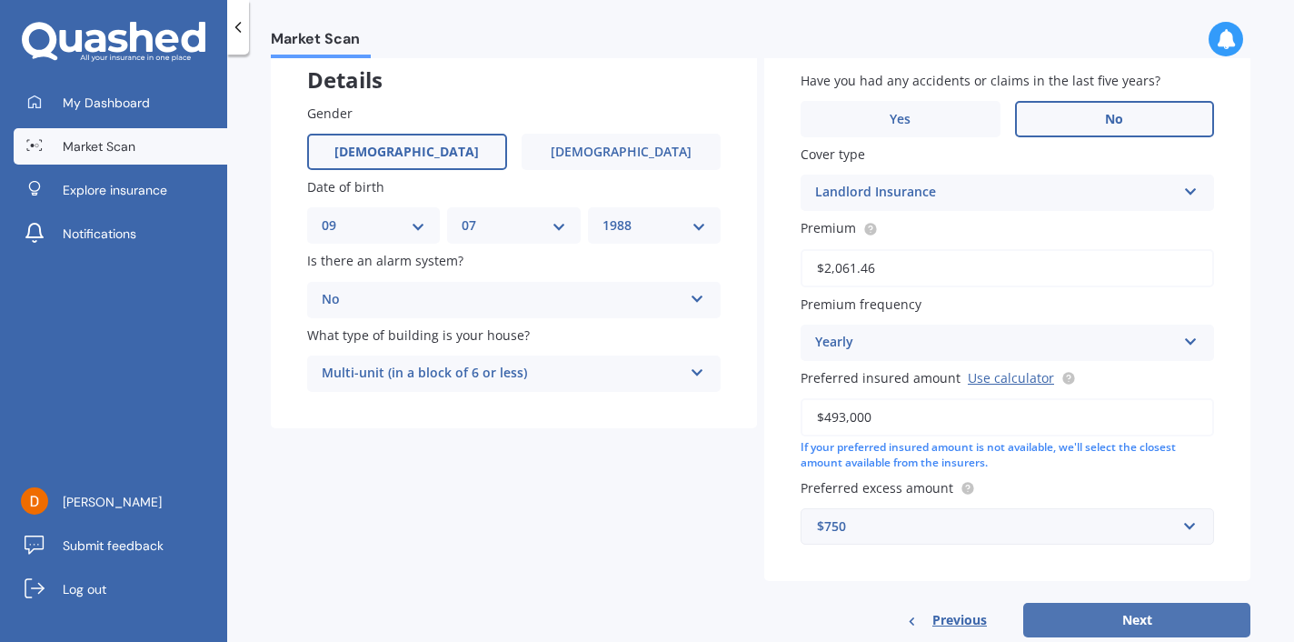
click at [1140, 612] on button "Next" at bounding box center [1136, 619] width 227 height 35
select select "09"
select select "07"
select select "1988"
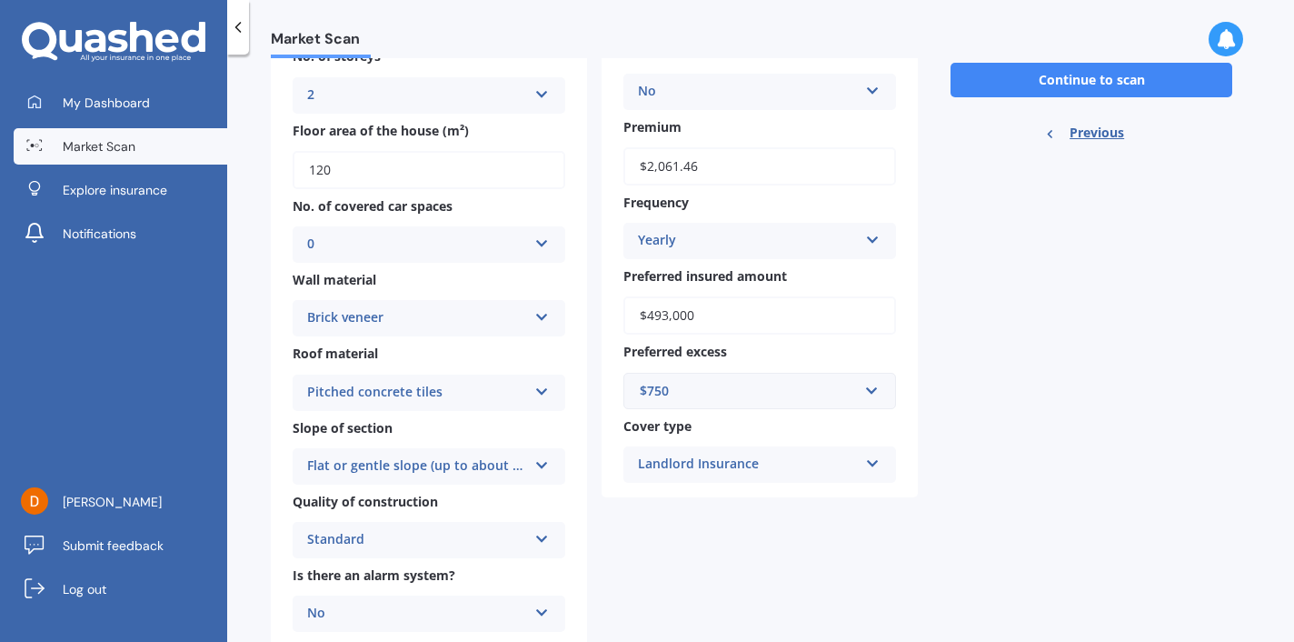
scroll to position [0, 0]
click at [1043, 88] on button "Continue to scan" at bounding box center [1092, 80] width 282 height 35
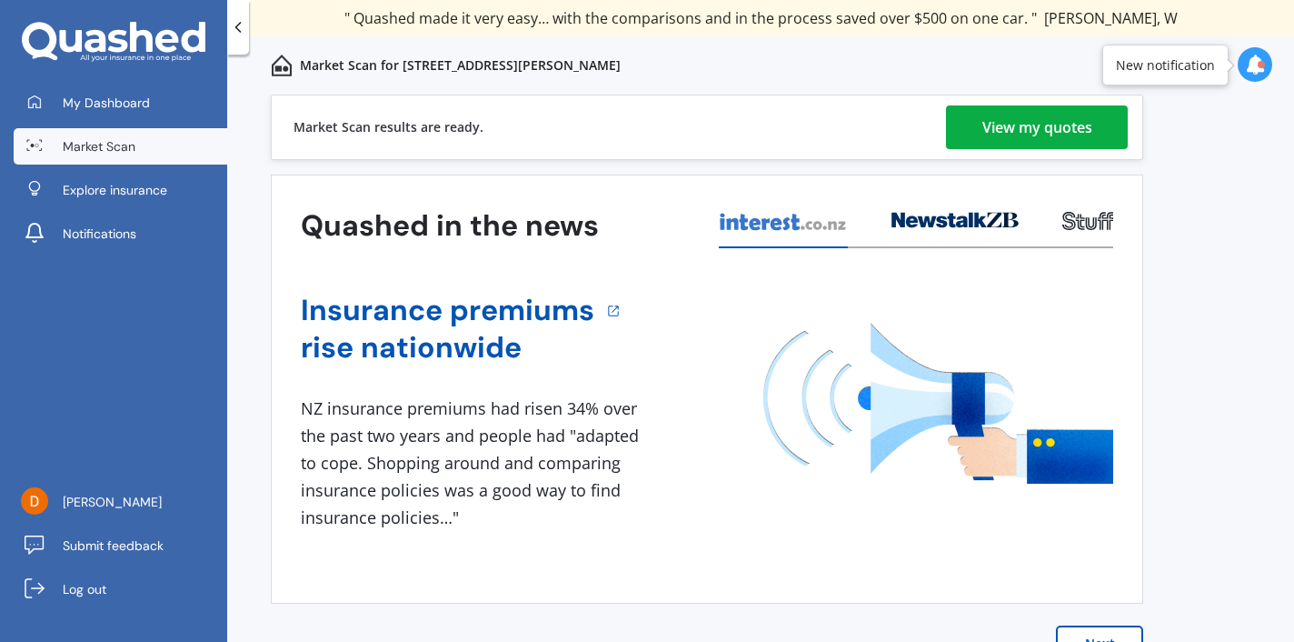
click at [1052, 123] on div "View my quotes" at bounding box center [1037, 127] width 110 height 44
